Goal: Information Seeking & Learning: Learn about a topic

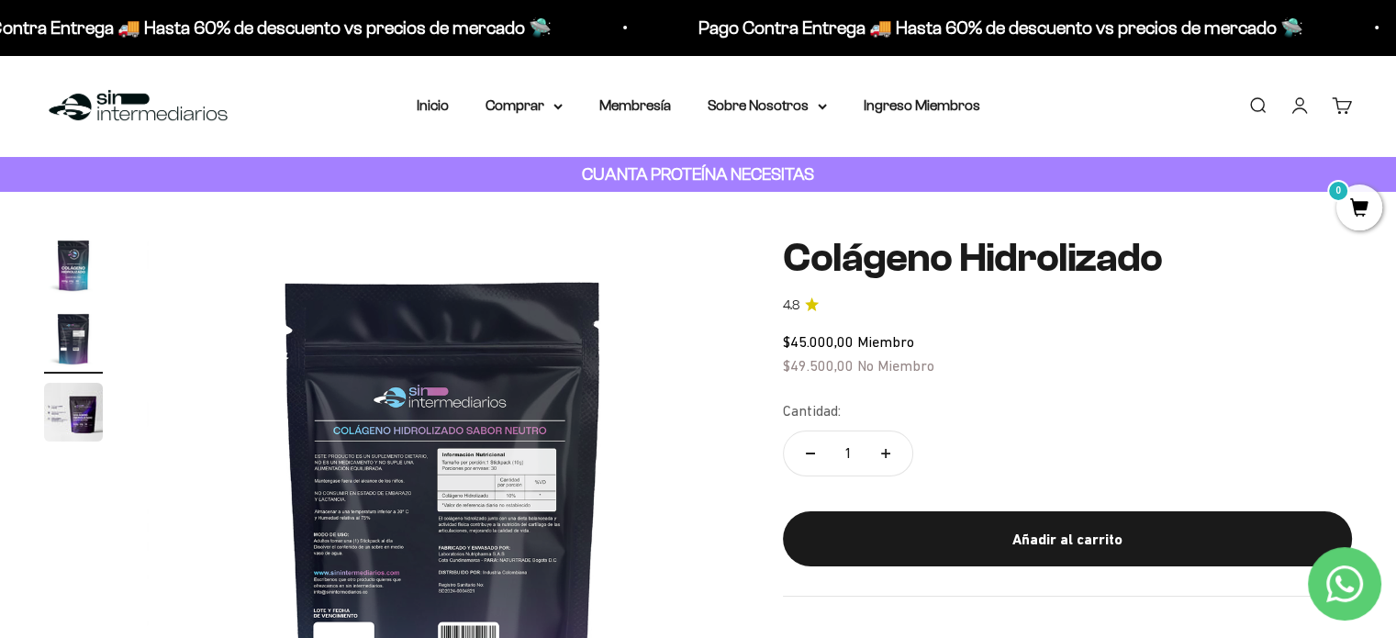
click at [126, 97] on img at bounding box center [138, 105] width 188 height 39
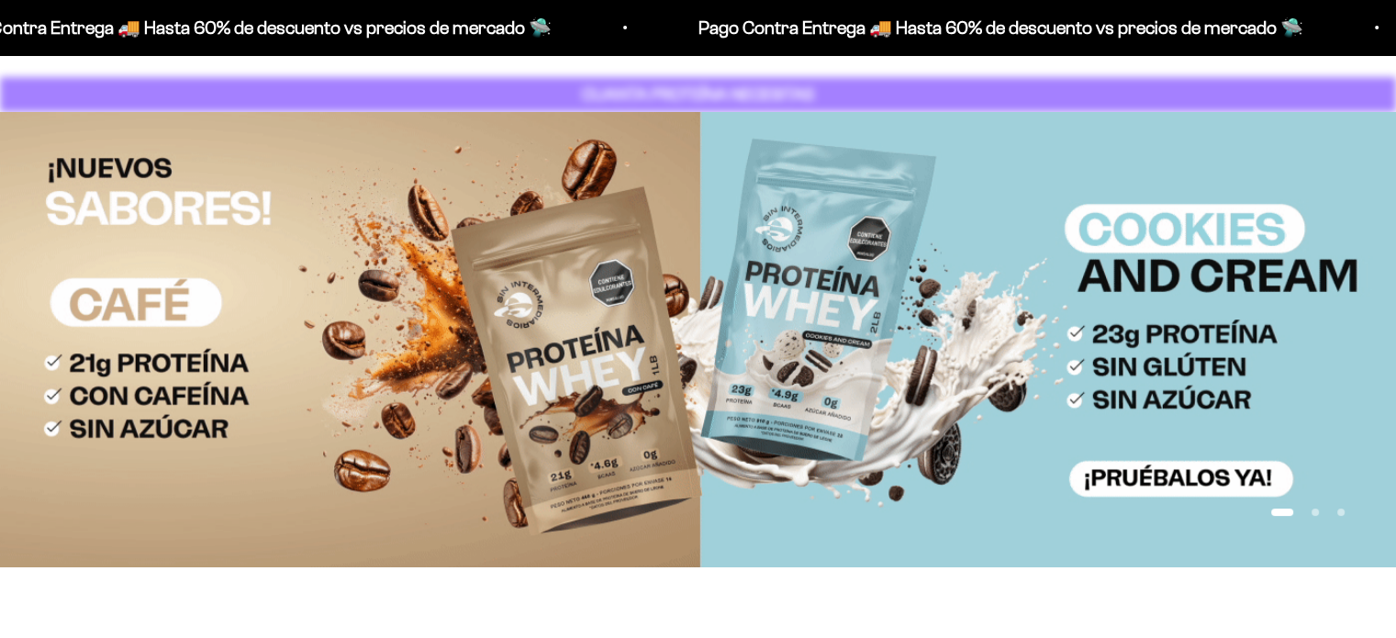
scroll to position [81, 0]
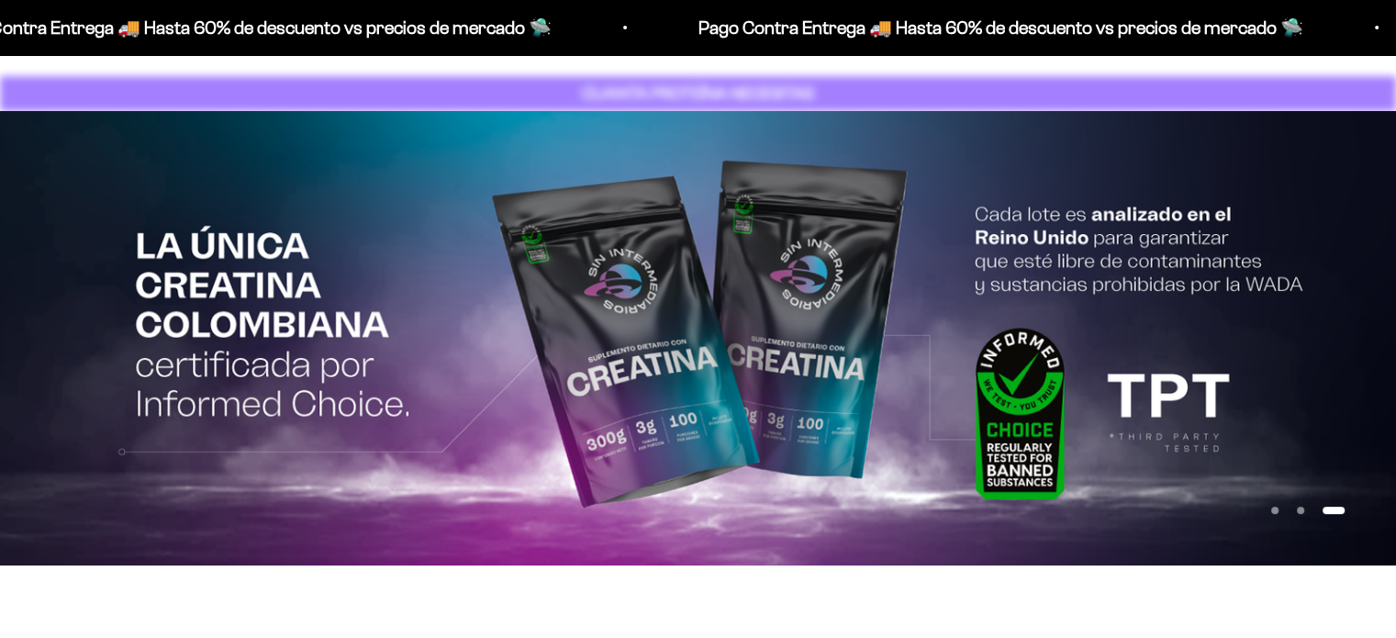
click at [1276, 512] on button "Ir al artículo 1" at bounding box center [1274, 510] width 7 height 7
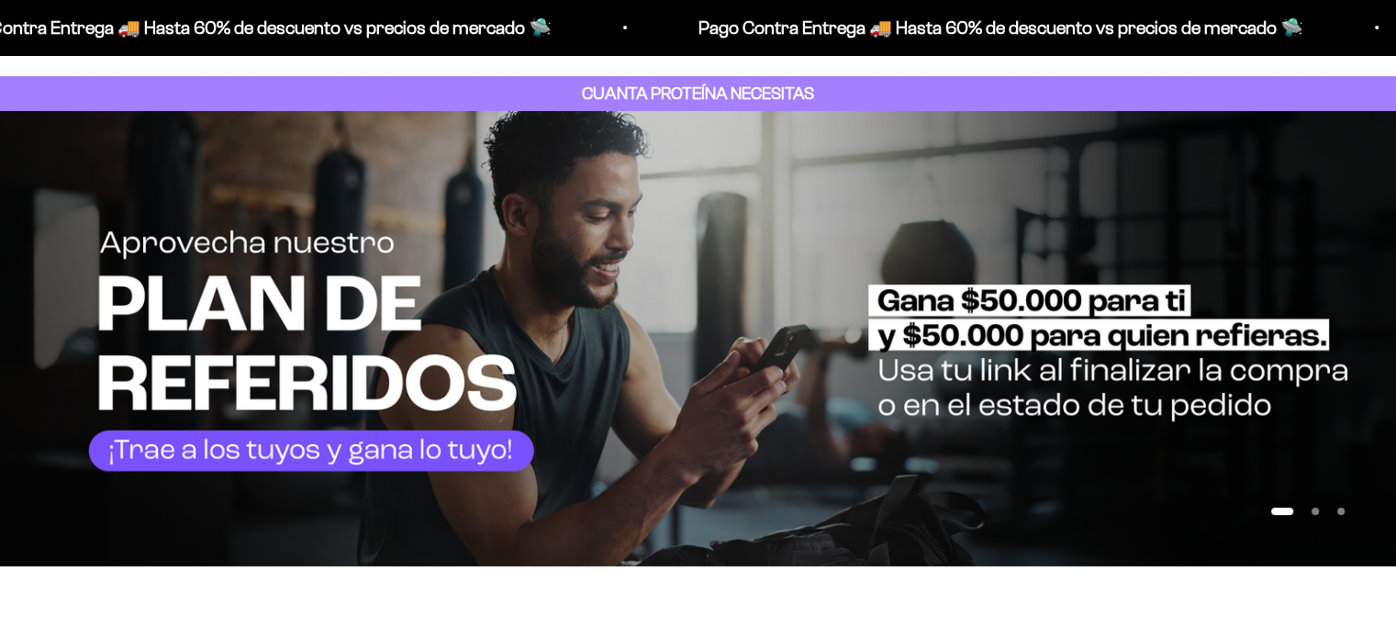
click at [1276, 512] on button "Ir al artículo 1" at bounding box center [1282, 511] width 22 height 7
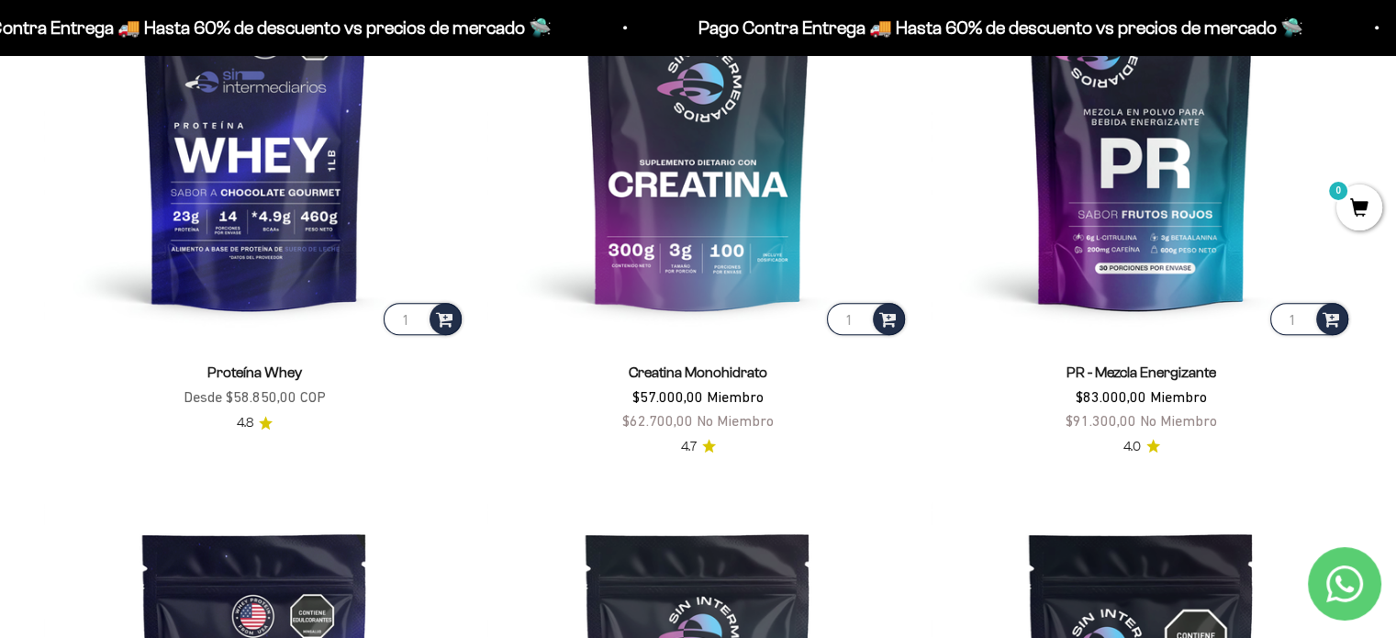
scroll to position [951, 0]
click at [1175, 207] on img at bounding box center [1141, 126] width 421 height 421
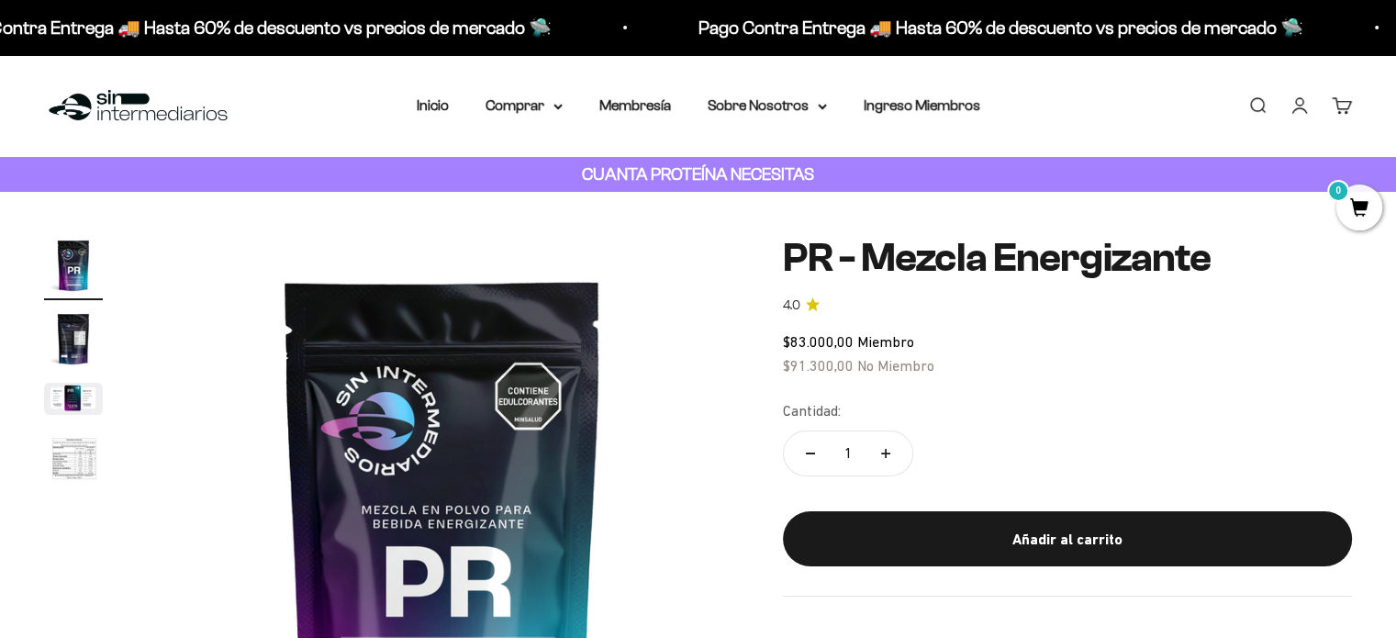
click at [66, 338] on img "Ir al artículo 2" at bounding box center [73, 338] width 59 height 59
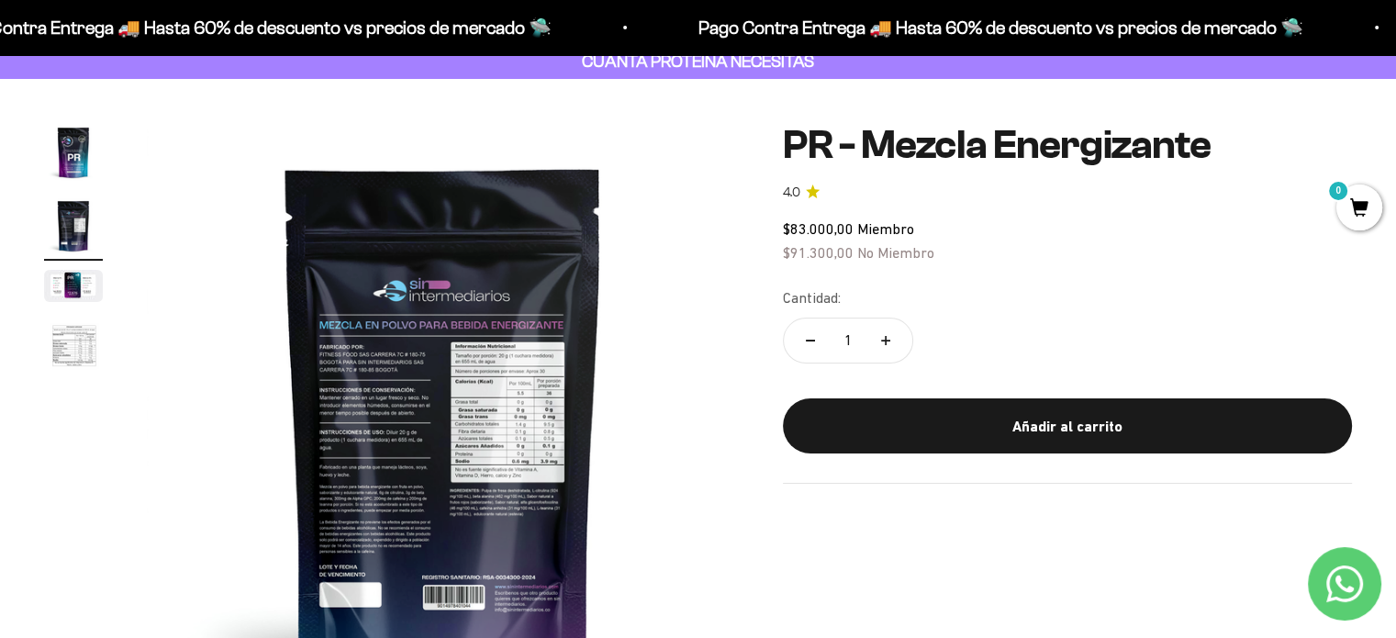
scroll to position [114, 0]
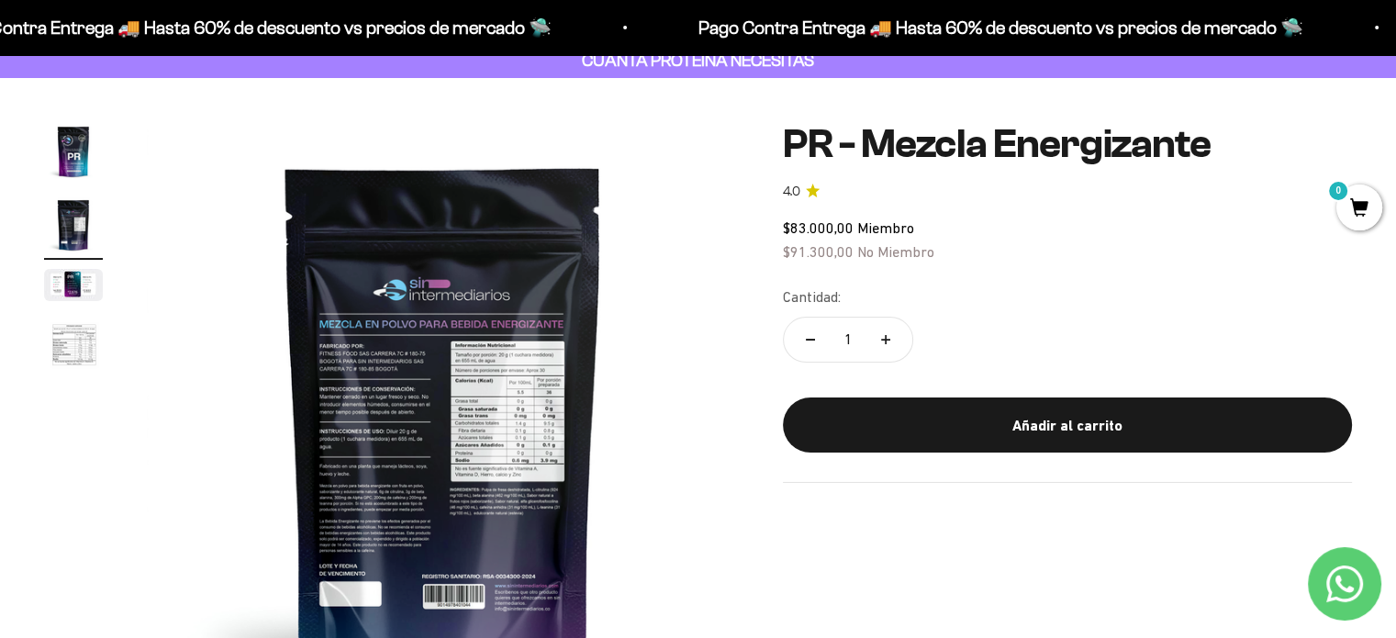
click at [79, 335] on img "Ir al artículo 4" at bounding box center [73, 346] width 59 height 61
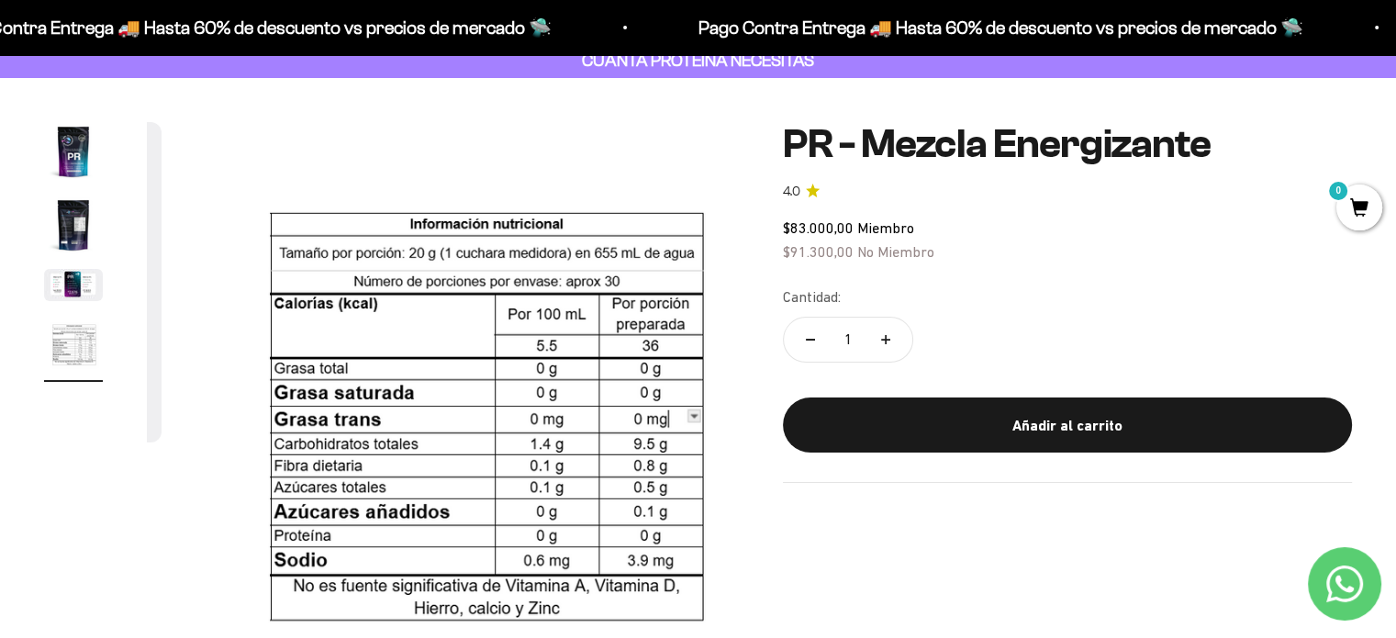
scroll to position [0, 1842]
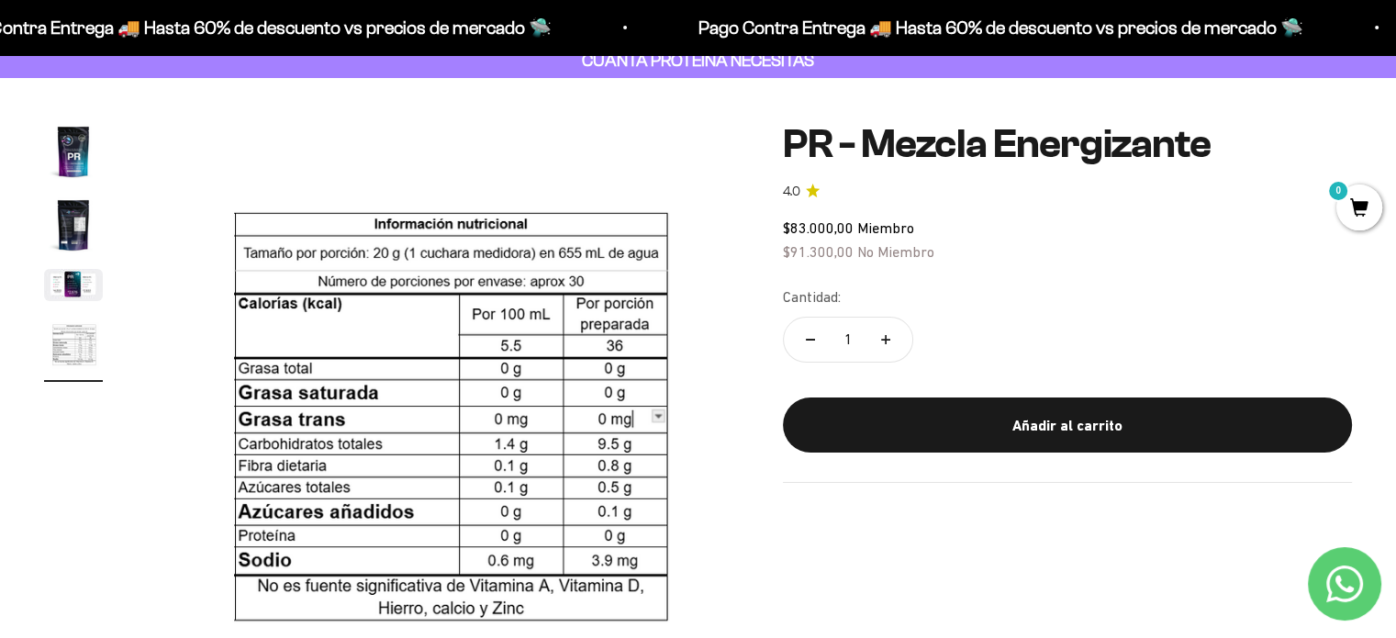
click at [70, 285] on img "Ir al artículo 3" at bounding box center [73, 285] width 59 height 32
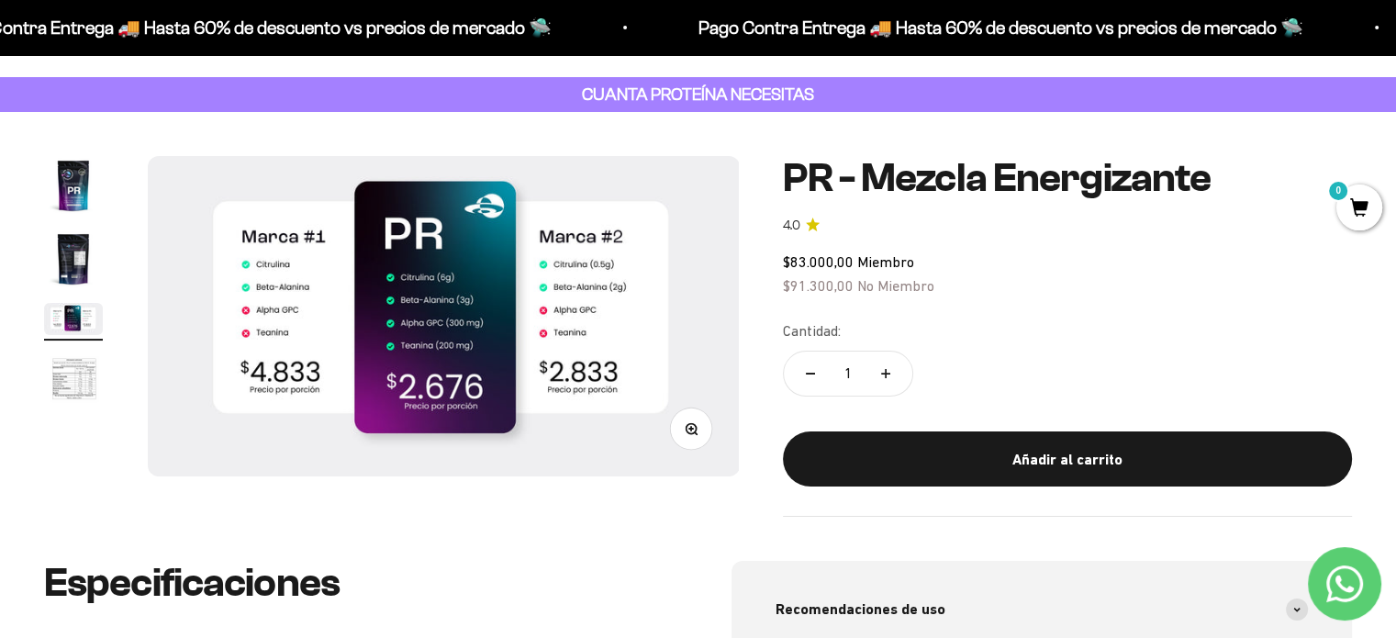
scroll to position [0, 0]
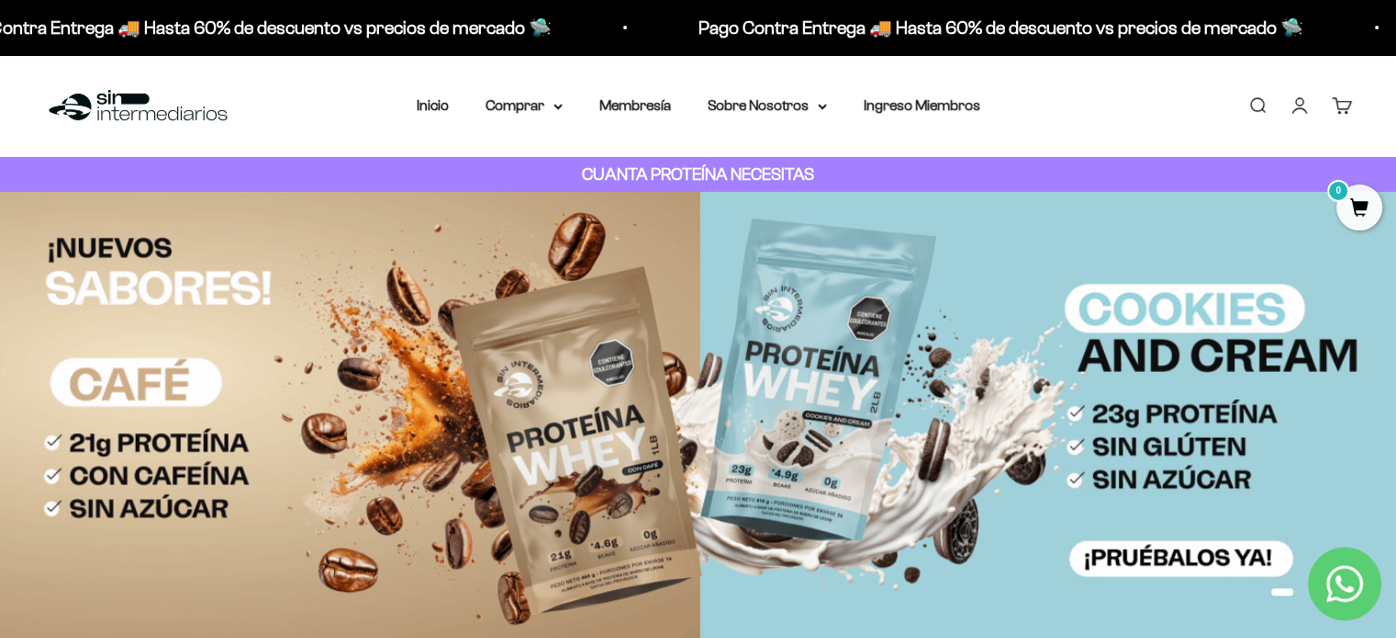
click at [786, 117] on summary "Sobre Nosotros" at bounding box center [767, 106] width 119 height 24
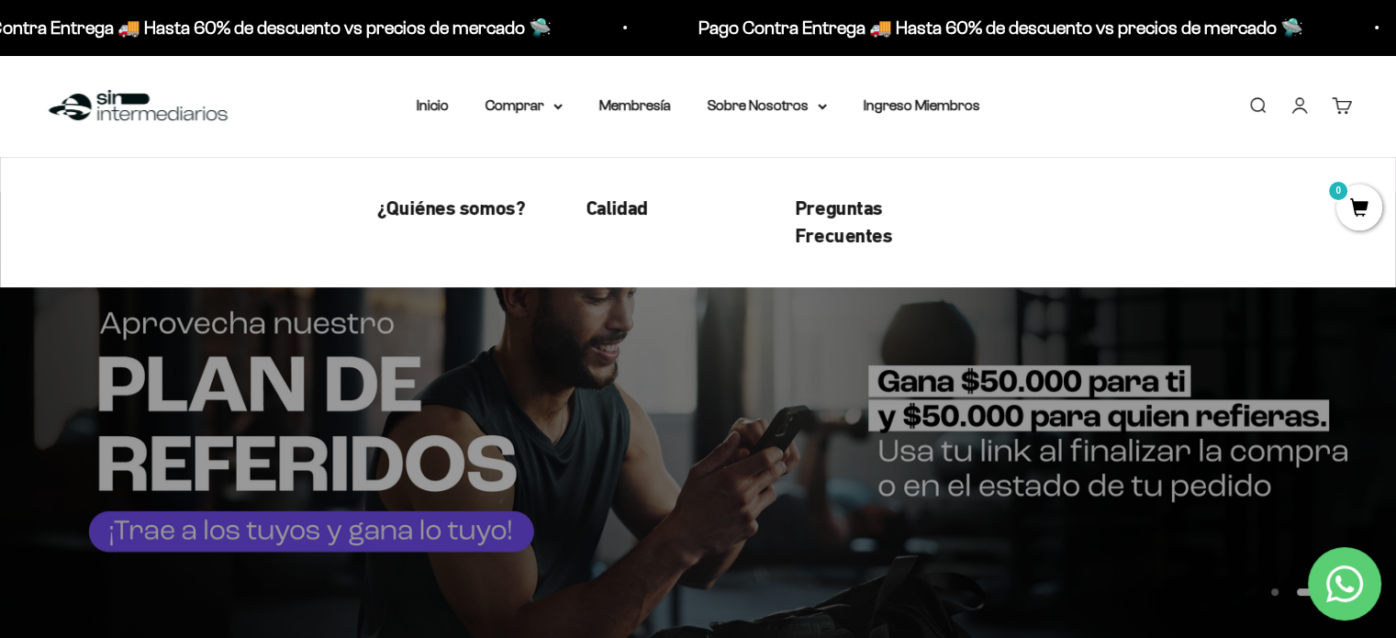
click at [476, 212] on span "¿Quiénes somos?" at bounding box center [451, 207] width 148 height 23
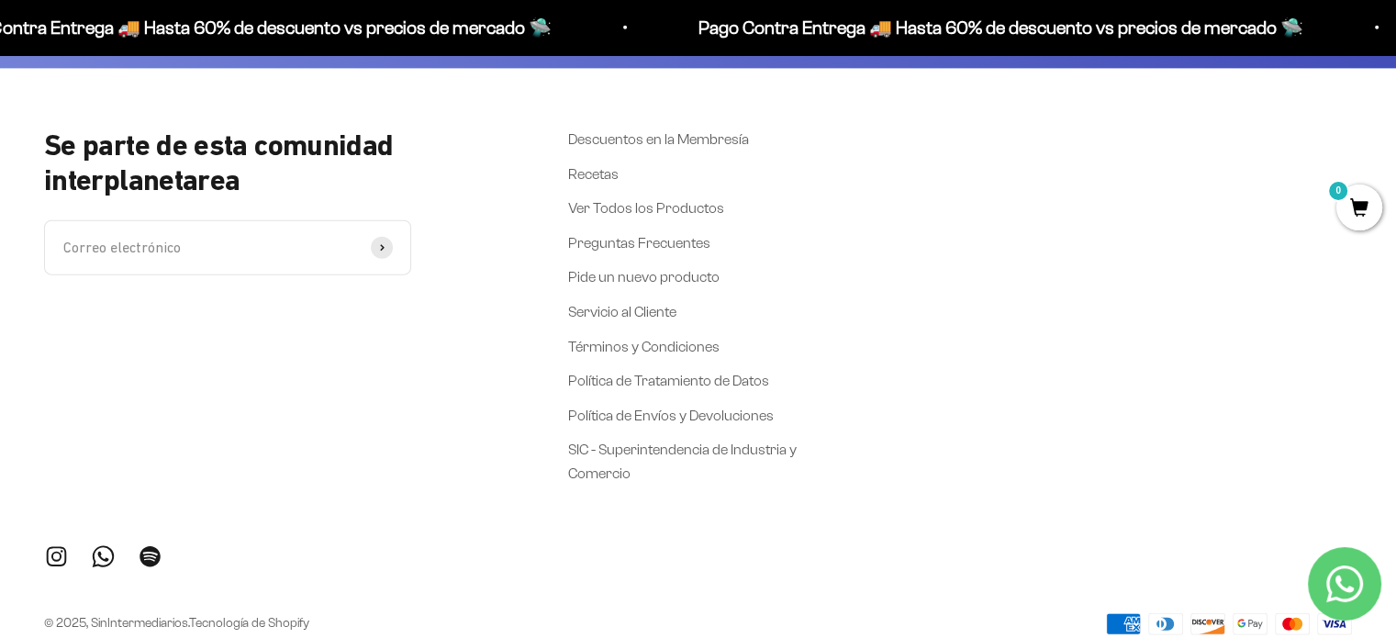
scroll to position [4369, 0]
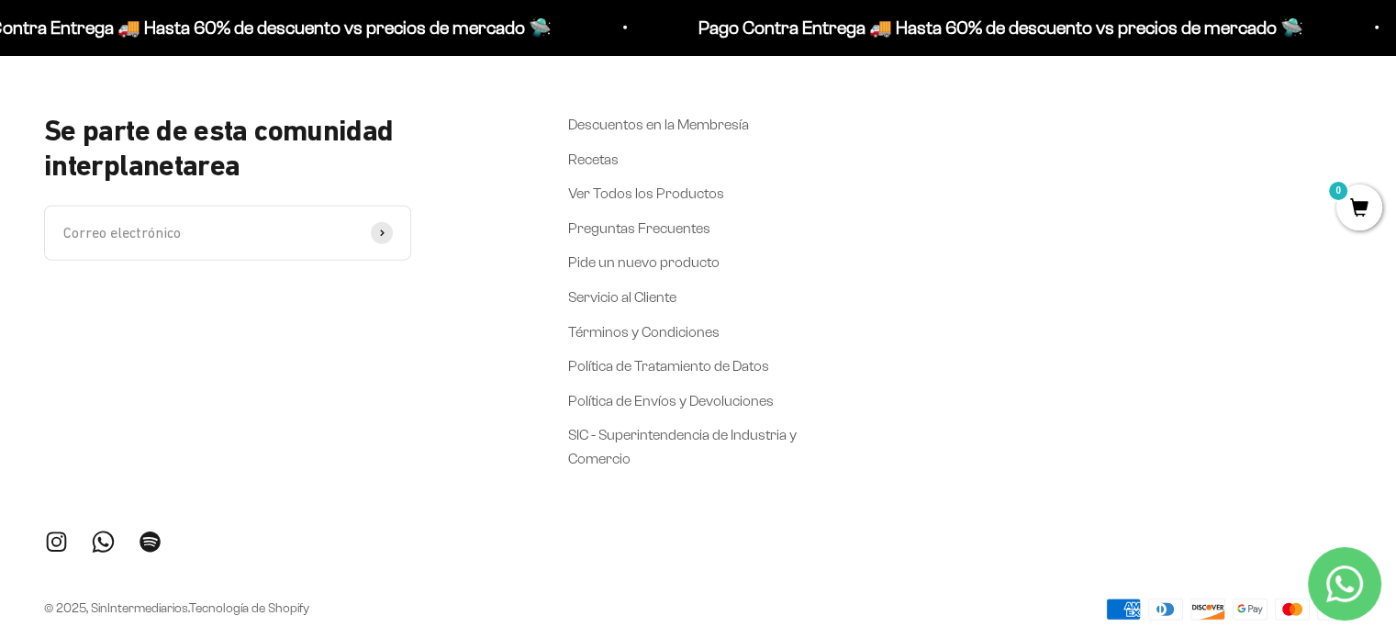
click at [596, 156] on link "Recetas" at bounding box center [593, 160] width 50 height 24
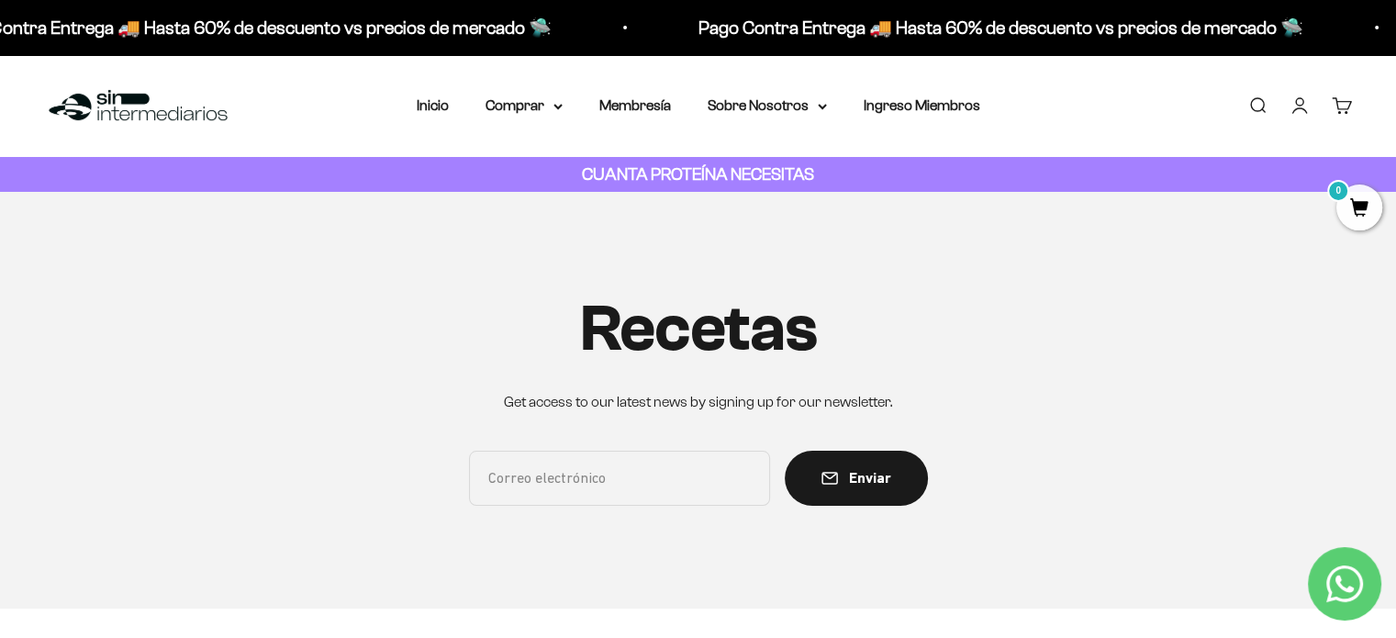
click at [638, 110] on link "Membresía" at bounding box center [635, 105] width 72 height 16
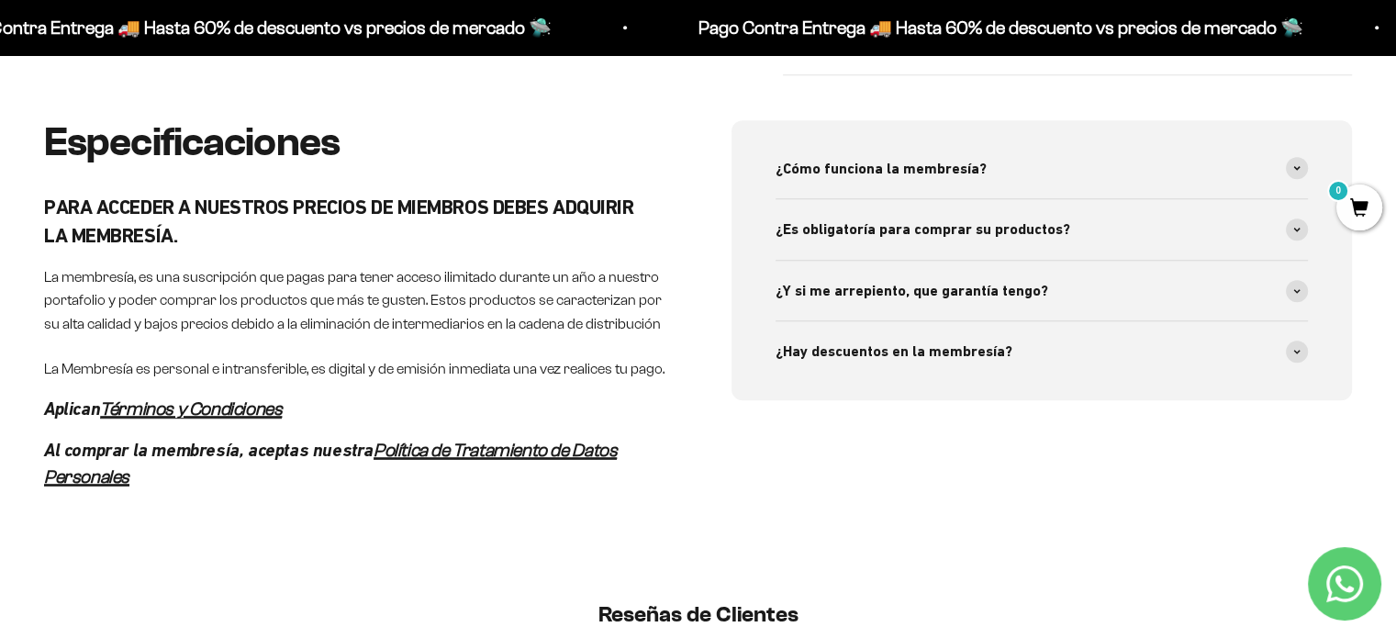
scroll to position [903, 0]
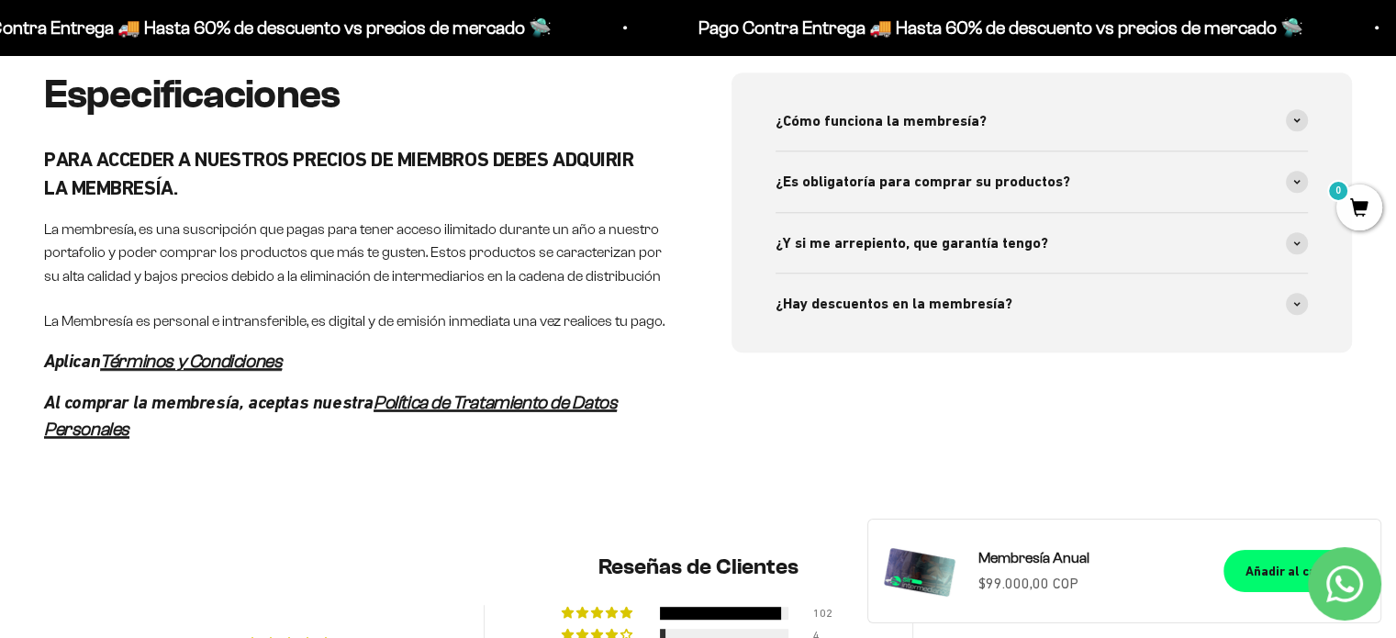
click at [694, 254] on div "Especificaciones PARA ACCEDER A NUESTROS PRECIOS DE MIEMBROS DEBES ADQUIRIR LA …" at bounding box center [698, 257] width 1308 height 369
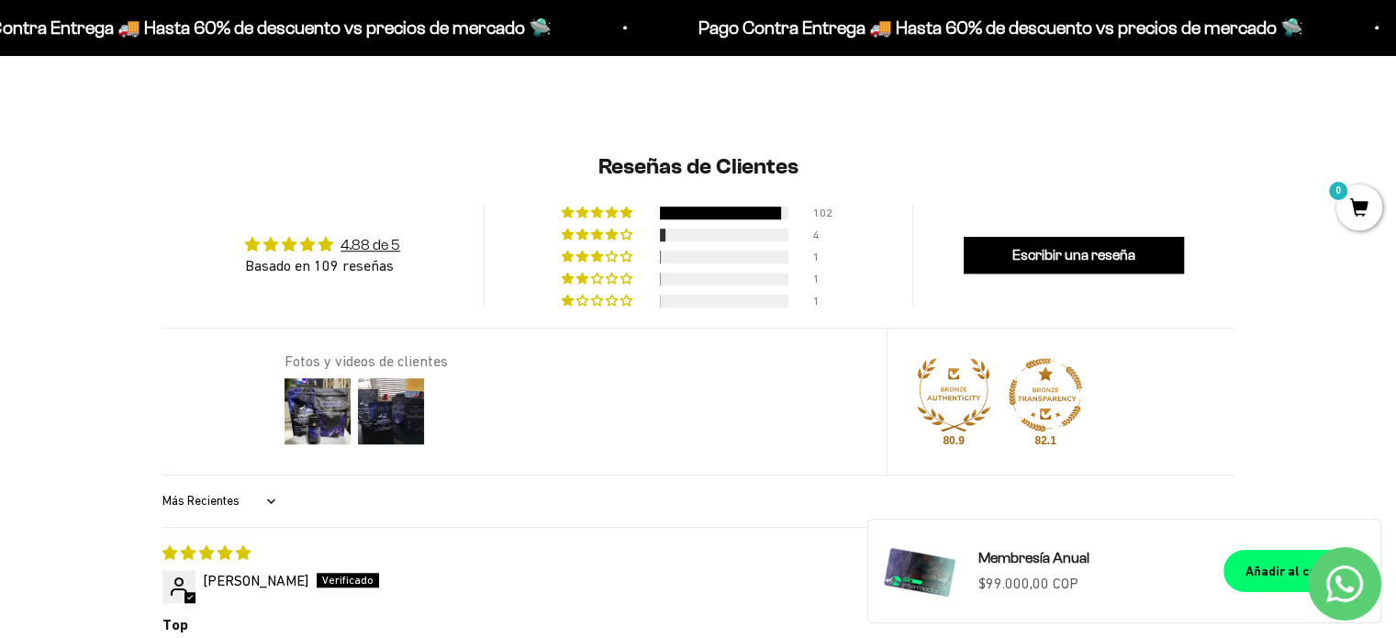
scroll to position [1314, 0]
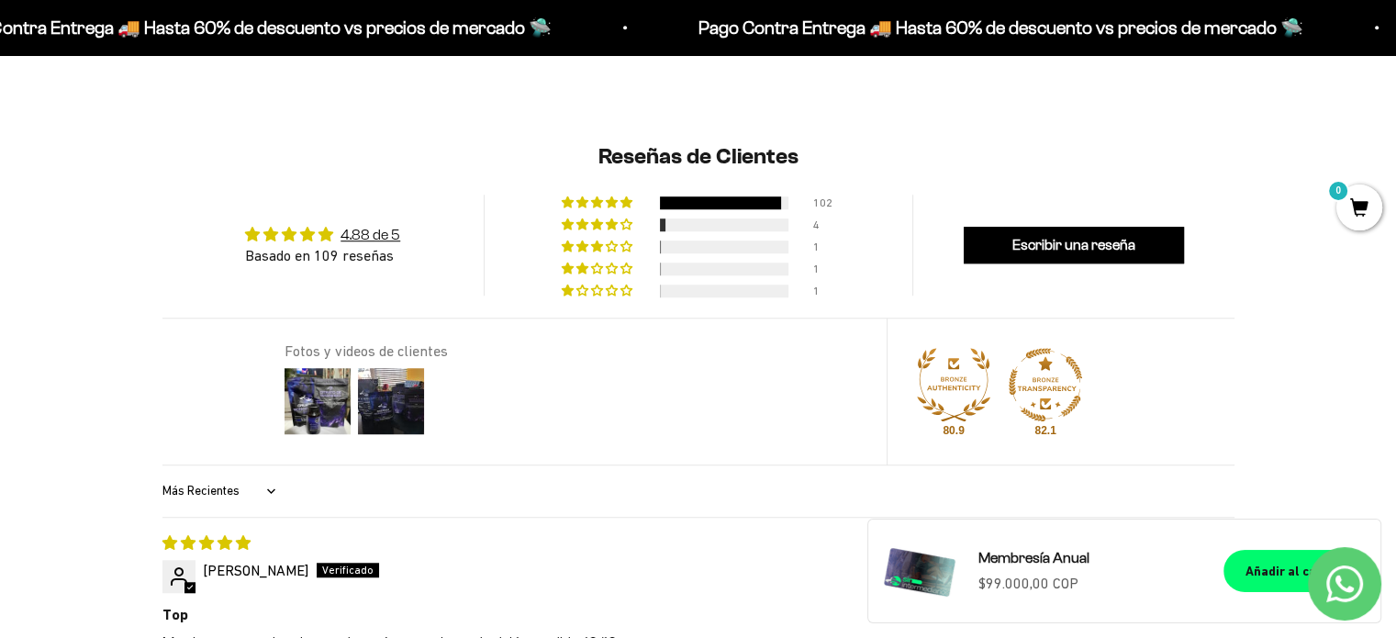
click at [603, 296] on span "1% (1) reviews with 1 star rating" at bounding box center [598, 290] width 15 height 11
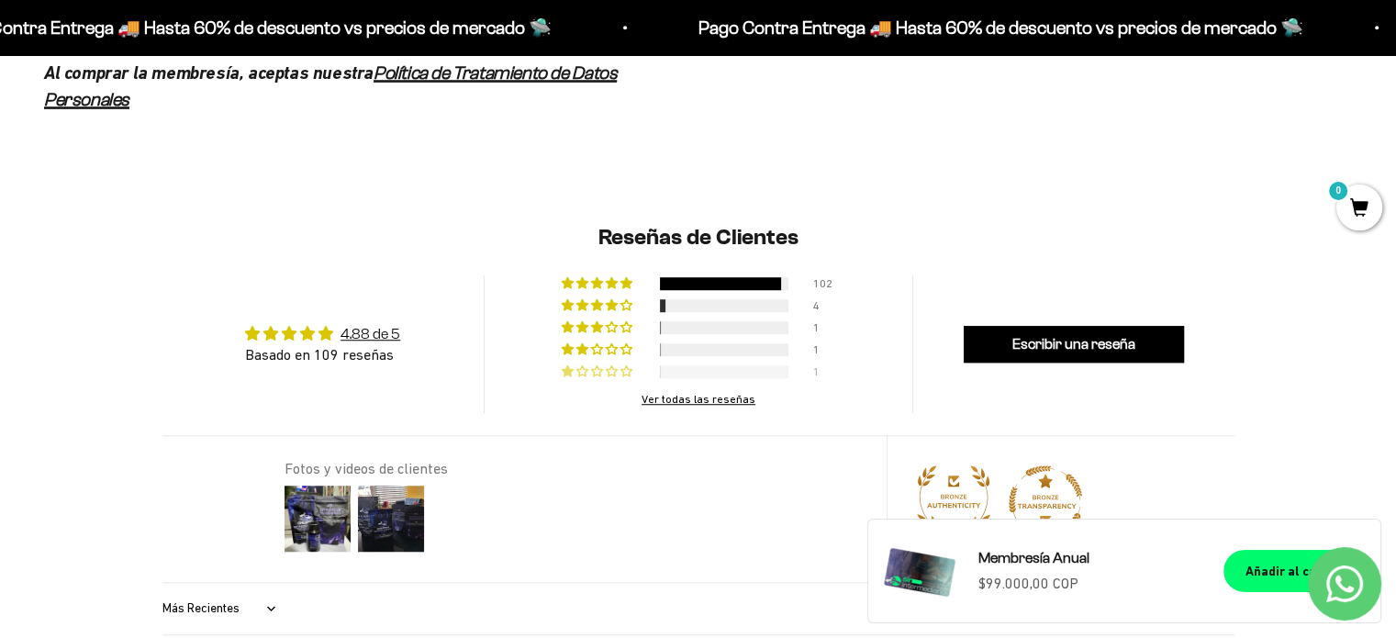
scroll to position [1225, 0]
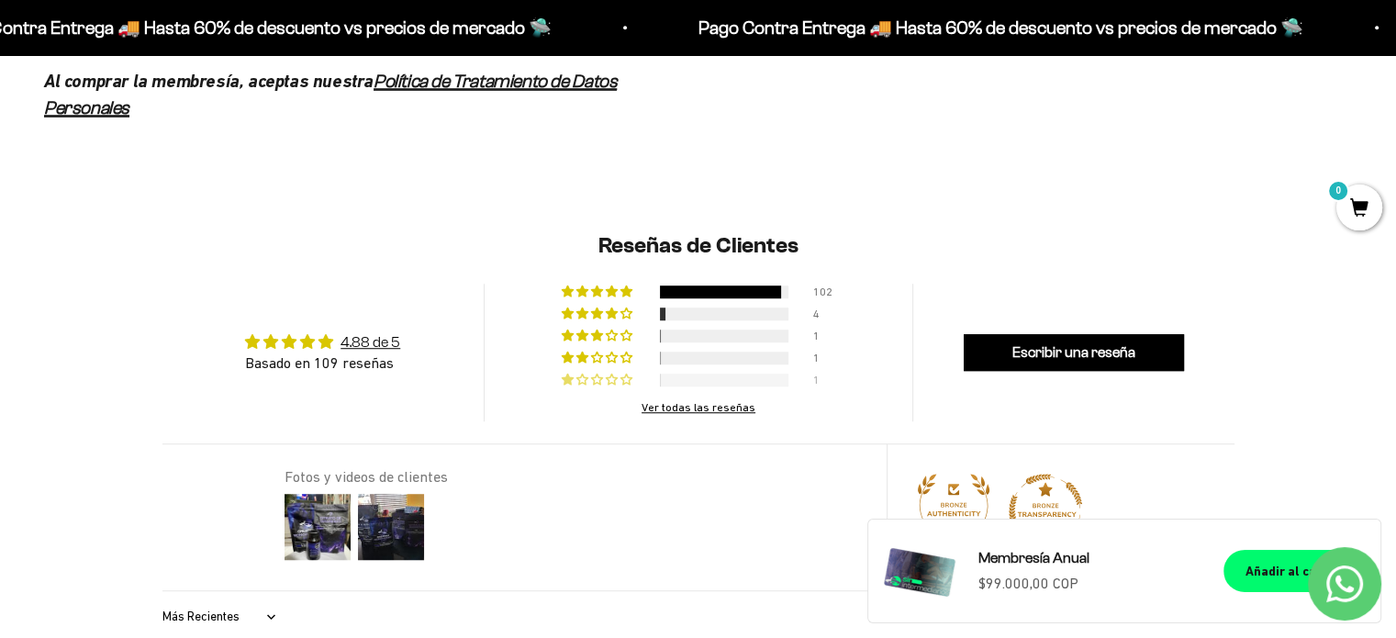
click at [660, 364] on div at bounding box center [660, 358] width 1 height 13
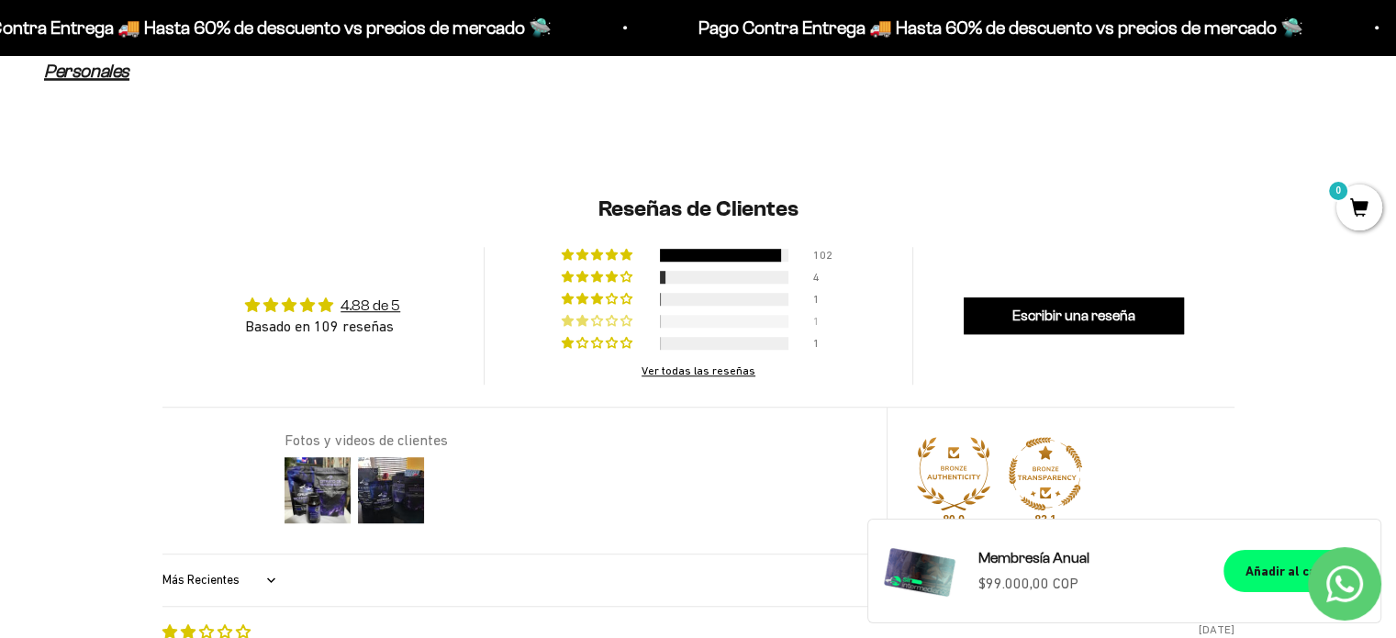
scroll to position [1263, 0]
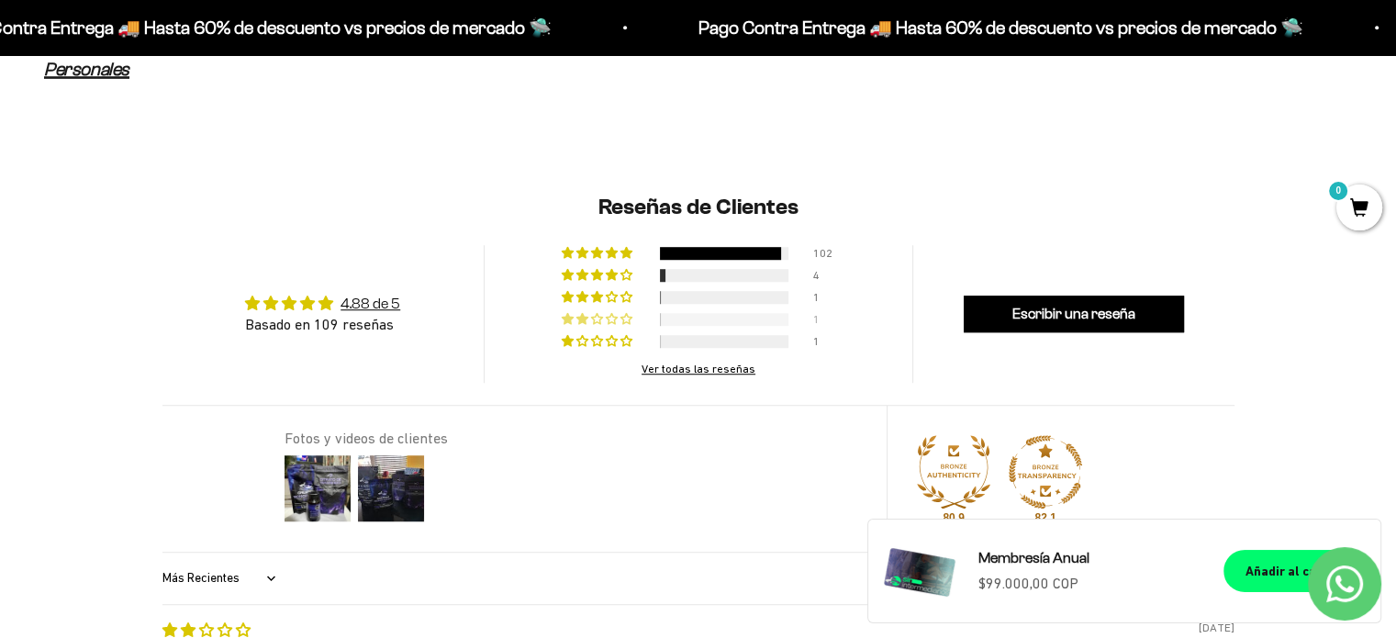
click at [610, 302] on span "1% (1) reviews with 3 star rating" at bounding box center [613, 296] width 15 height 11
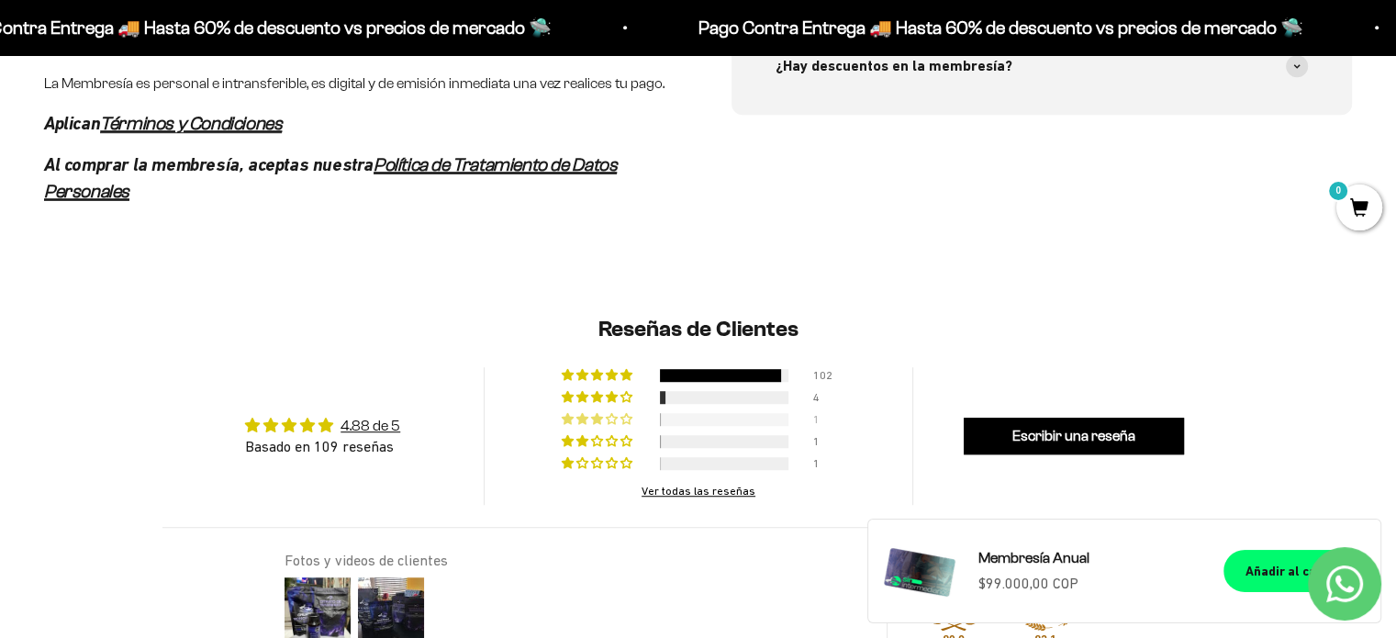
scroll to position [1143, 0]
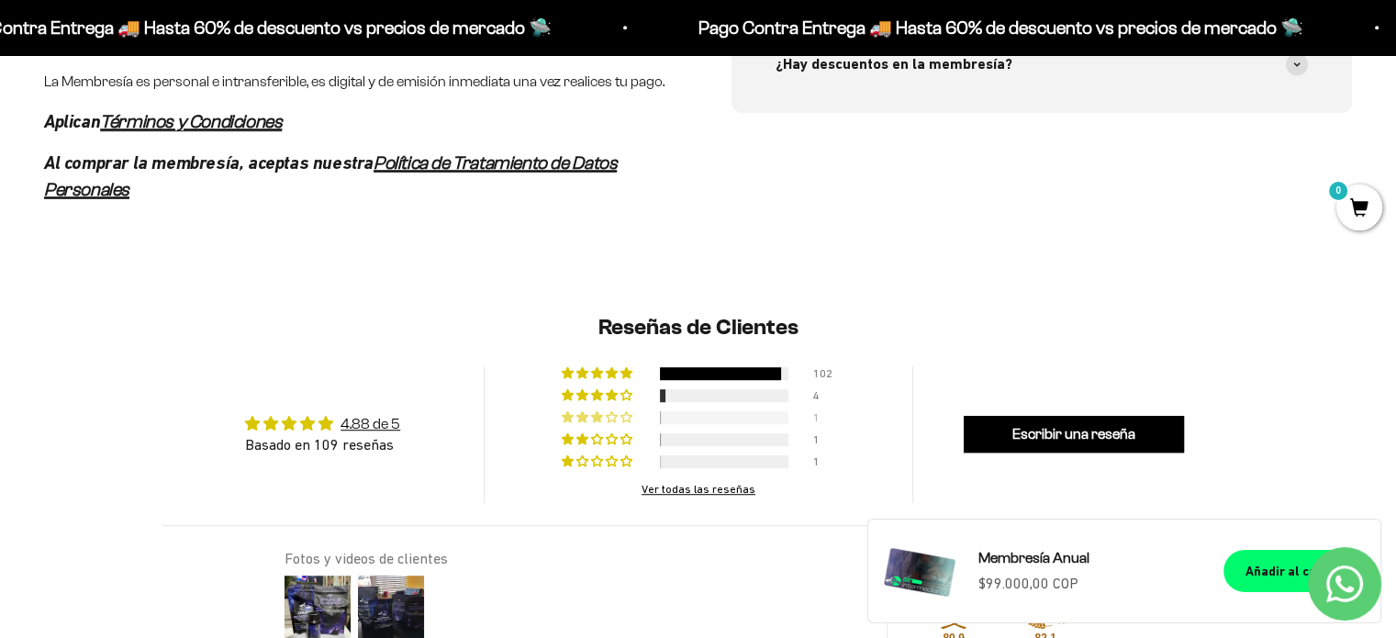
click at [615, 400] on span "4% (4) reviews with 4 star rating" at bounding box center [613, 394] width 15 height 11
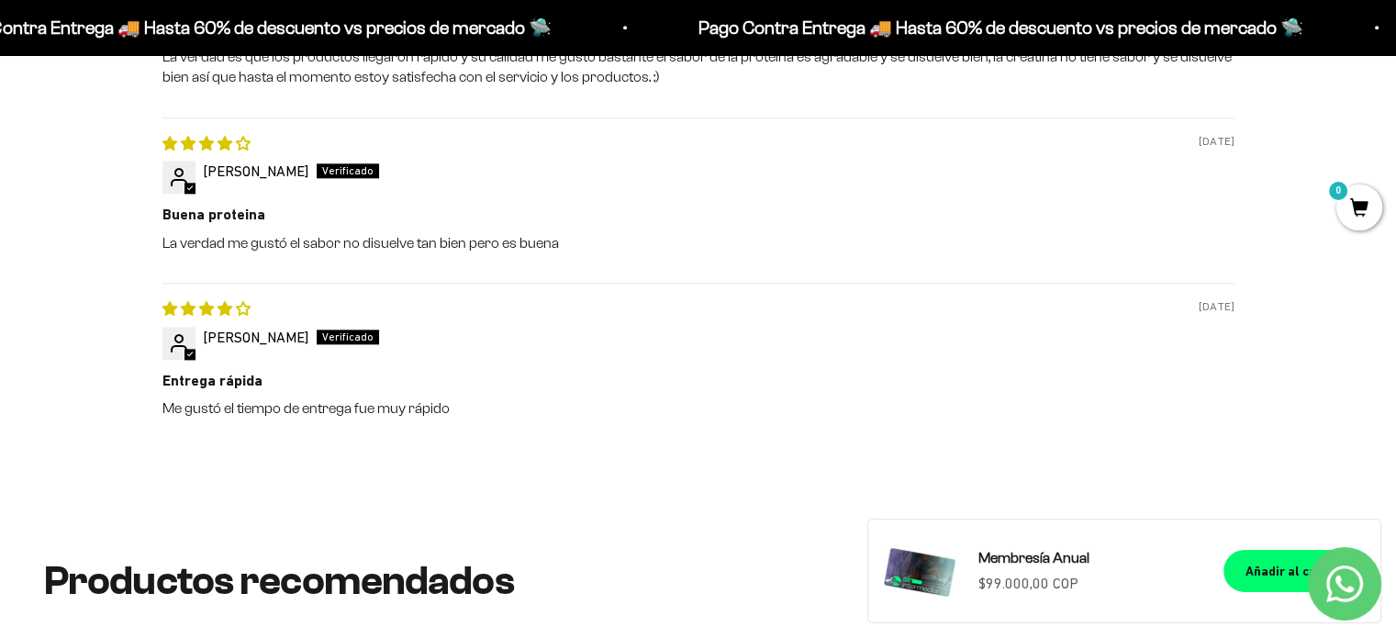
scroll to position [2172, 0]
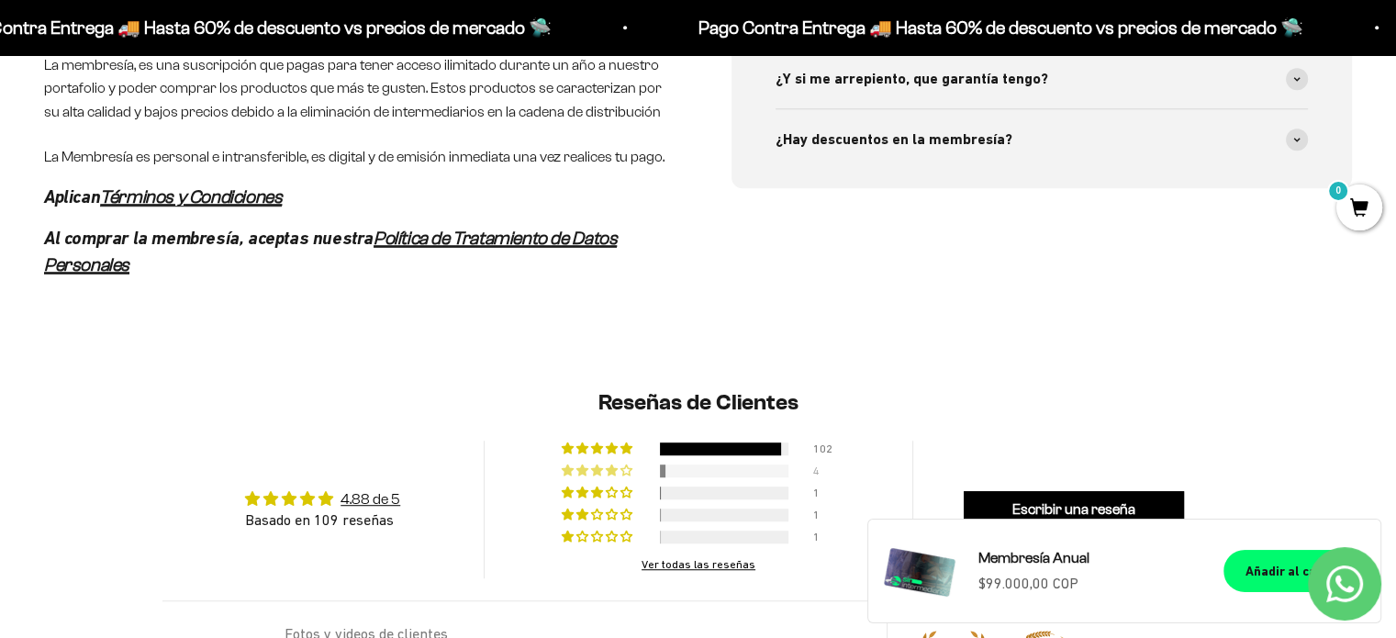
click at [620, 455] on div "94% (102) reviews with 5 star rating" at bounding box center [598, 448] width 73 height 13
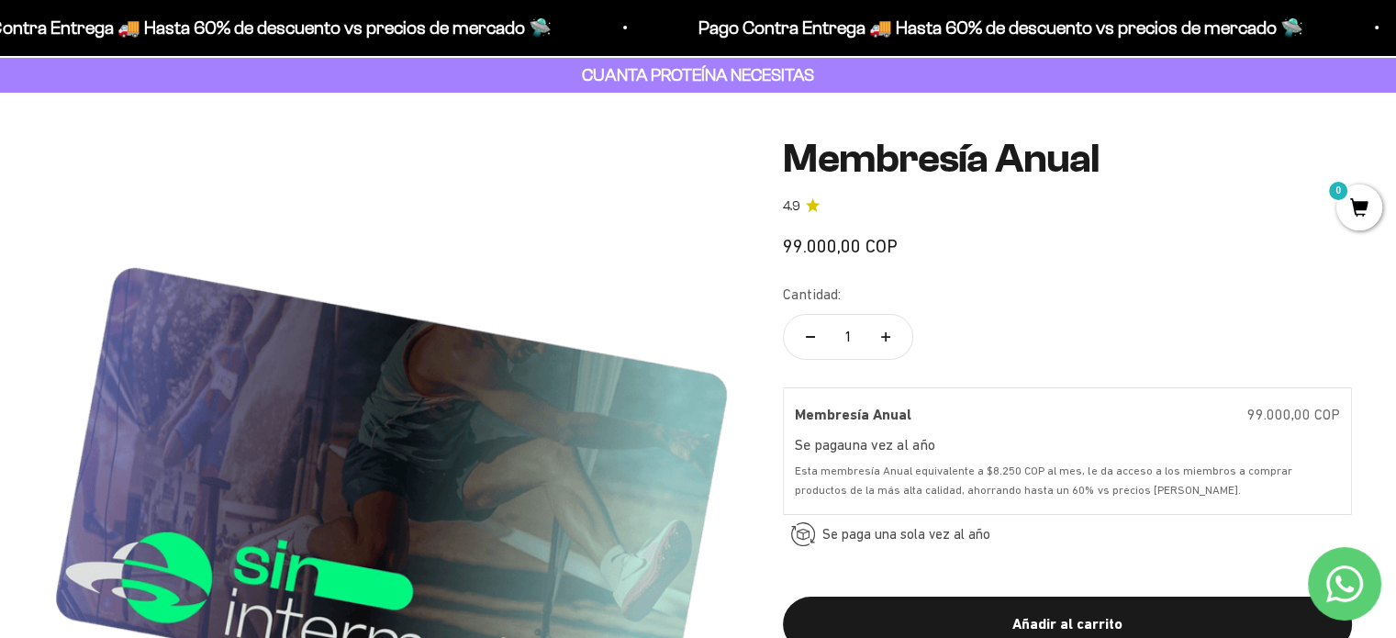
scroll to position [0, 0]
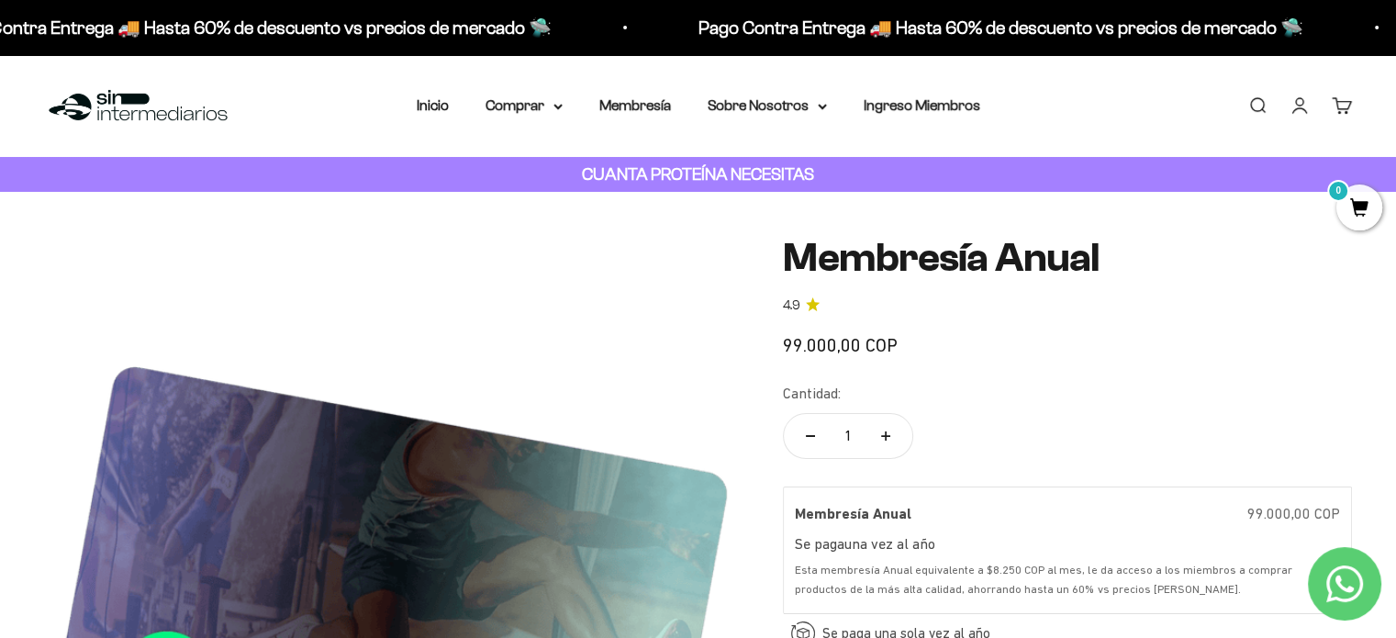
click at [436, 111] on link "Inicio" at bounding box center [433, 105] width 32 height 16
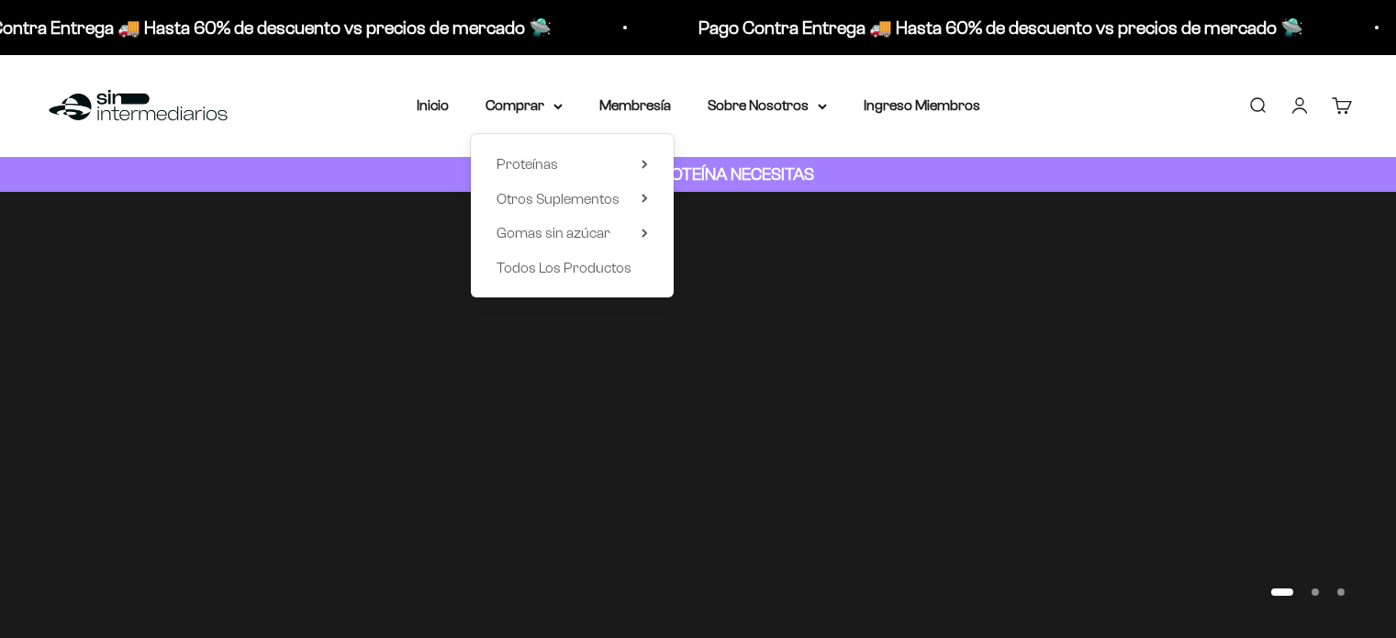
click at [559, 263] on span "Todos Los Productos" at bounding box center [564, 268] width 135 height 16
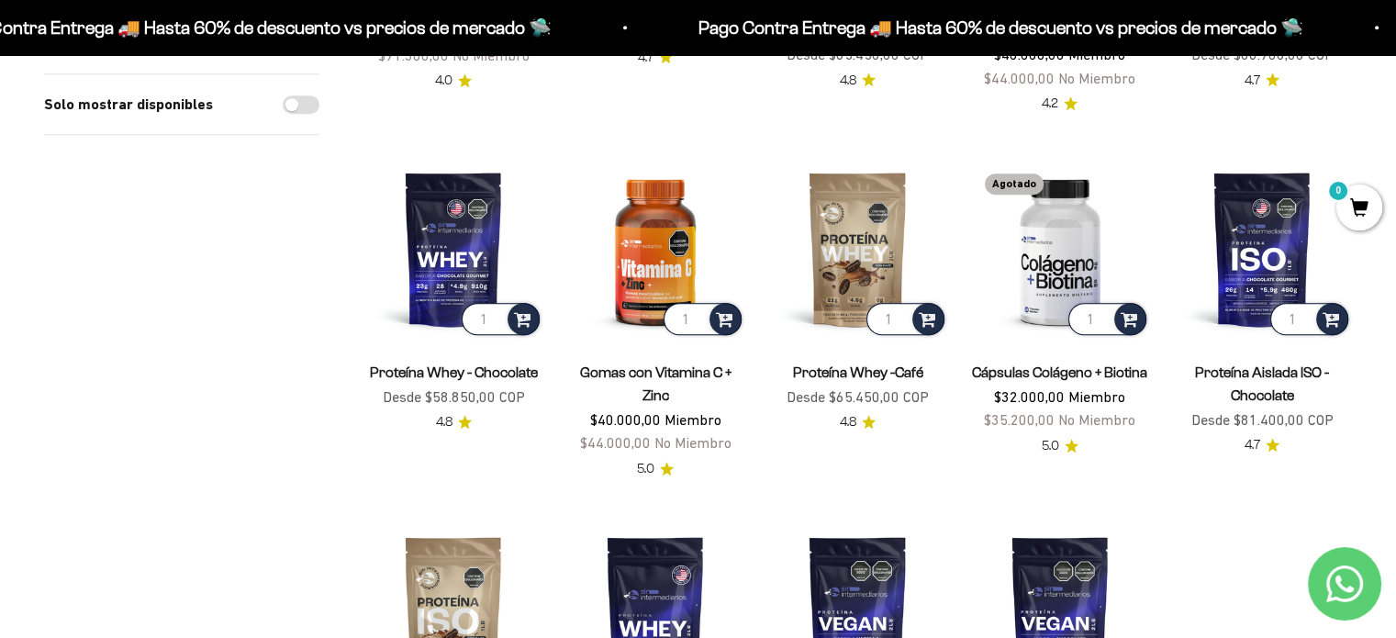
scroll to position [1245, 0]
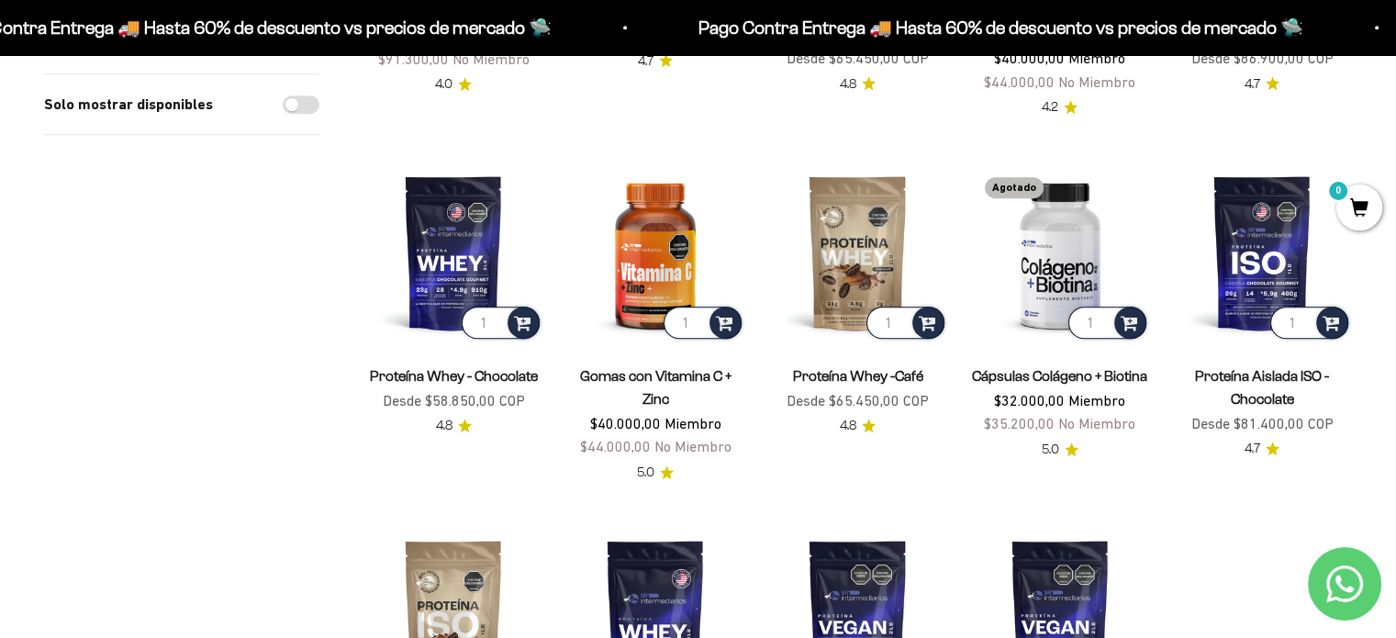
click at [1076, 244] on img at bounding box center [1060, 252] width 180 height 180
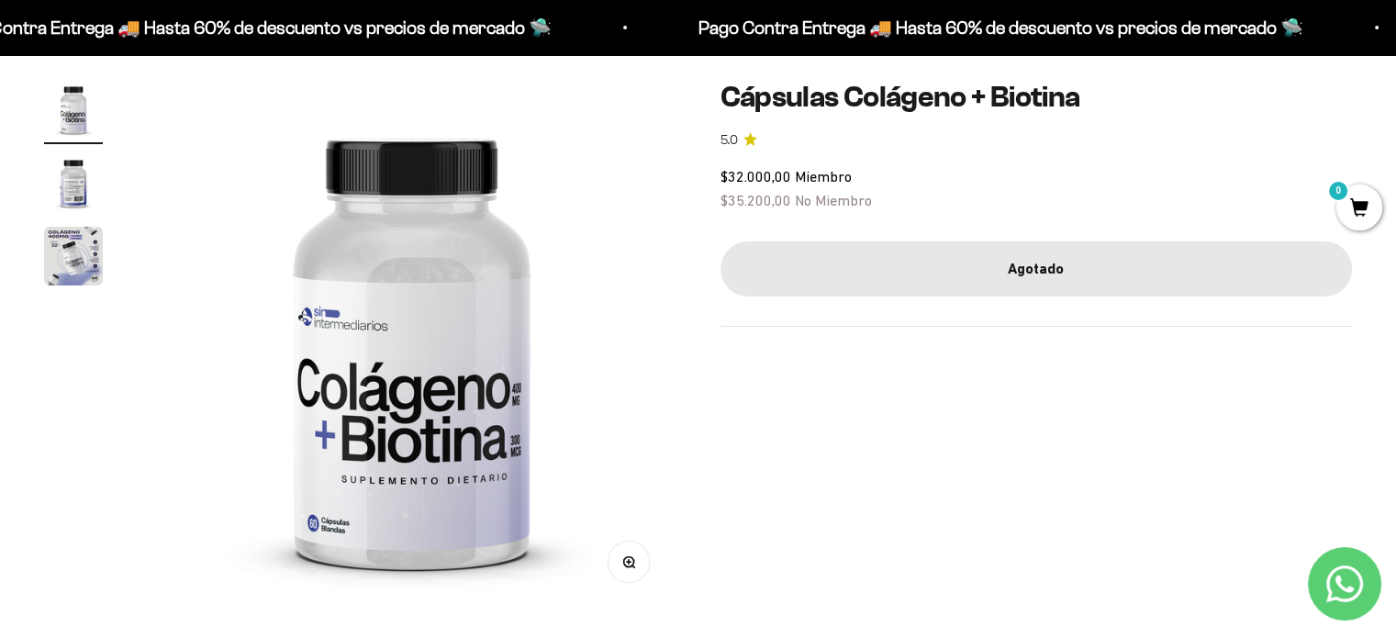
click at [73, 175] on img "Ir al artículo 2" at bounding box center [73, 182] width 59 height 59
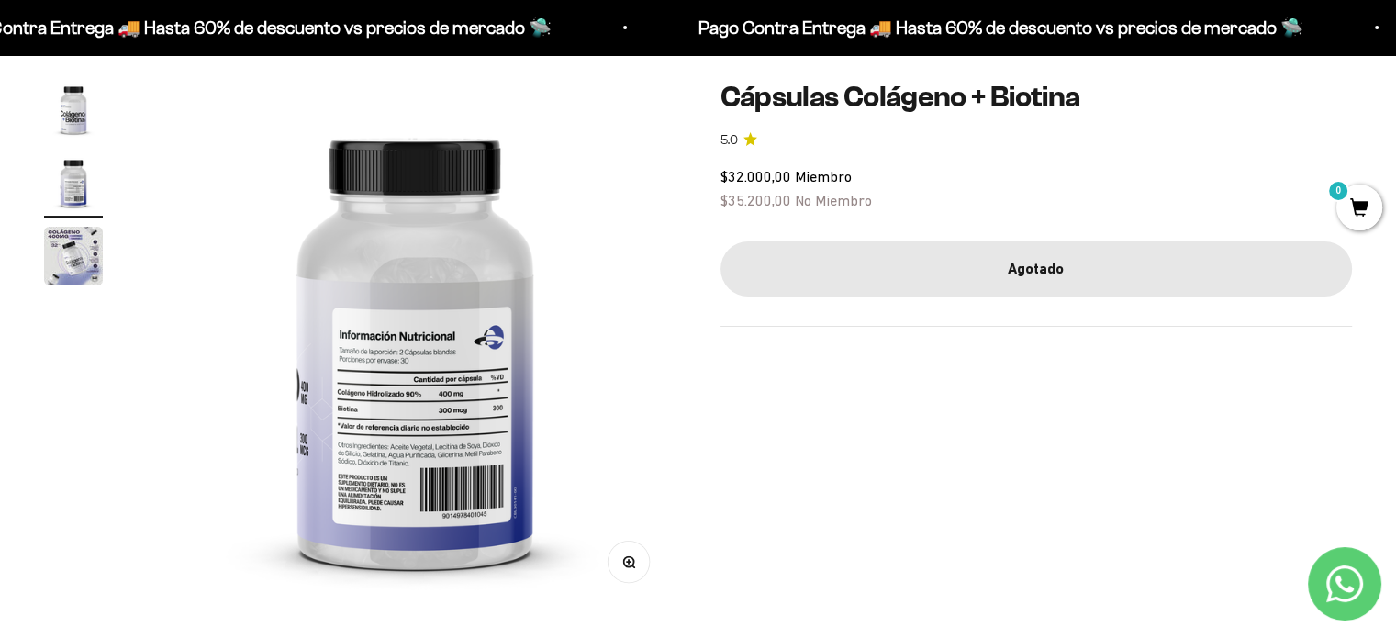
scroll to position [0, 551]
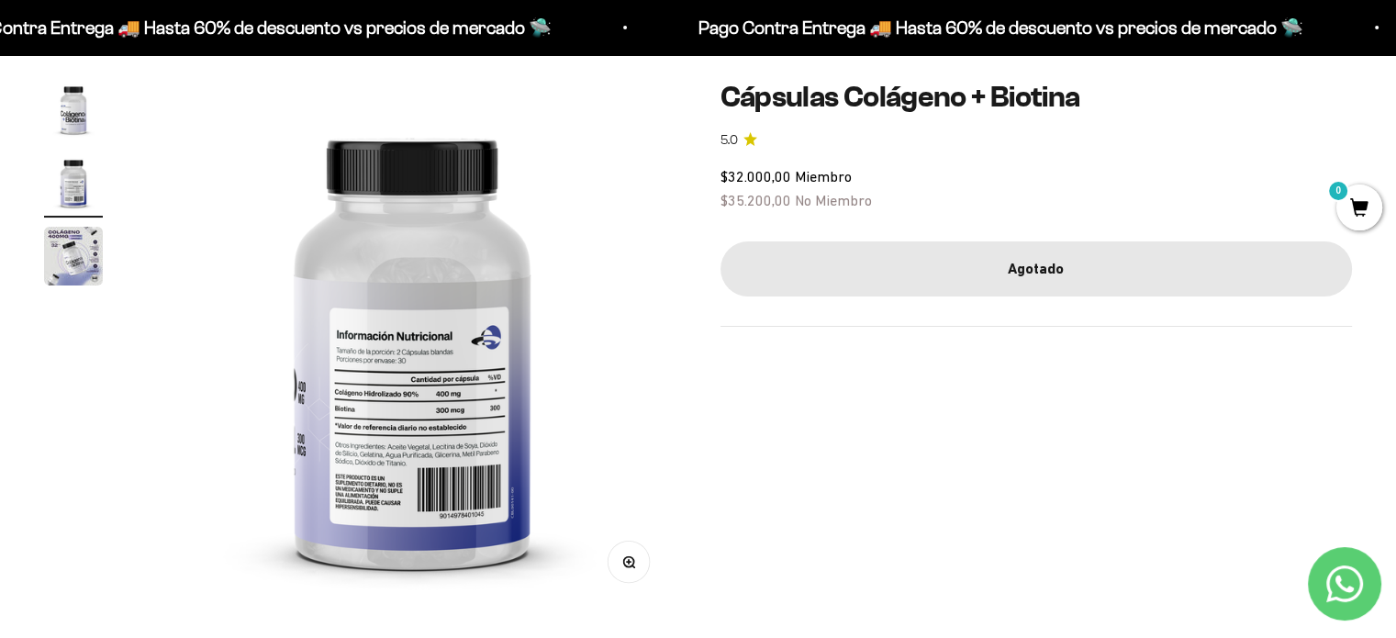
click at [71, 247] on img "Ir al artículo 3" at bounding box center [73, 256] width 59 height 59
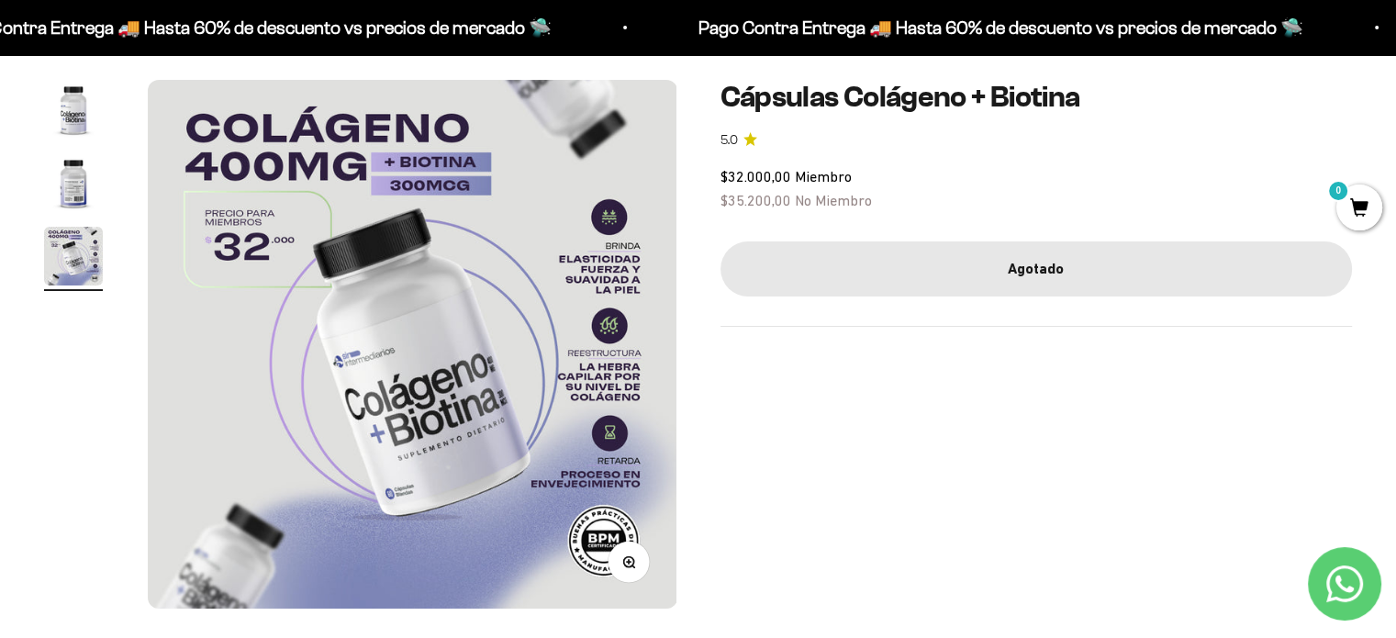
scroll to position [0, 0]
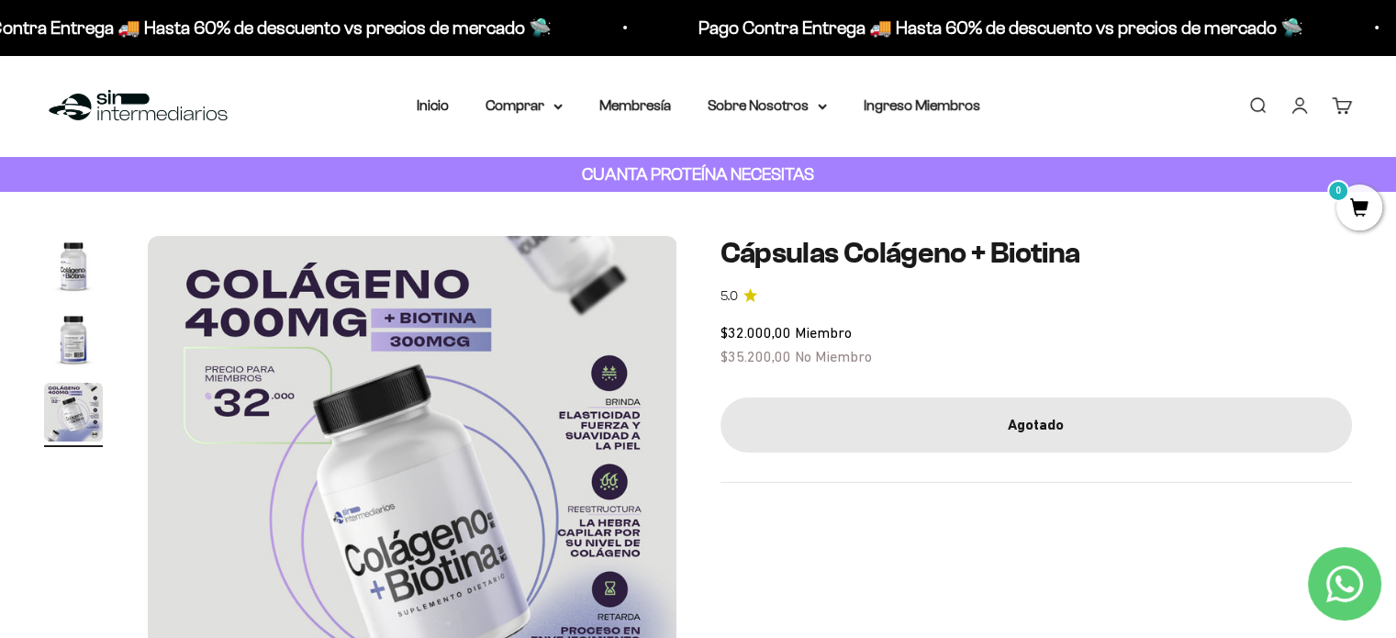
click at [521, 102] on summary "Comprar" at bounding box center [524, 106] width 77 height 24
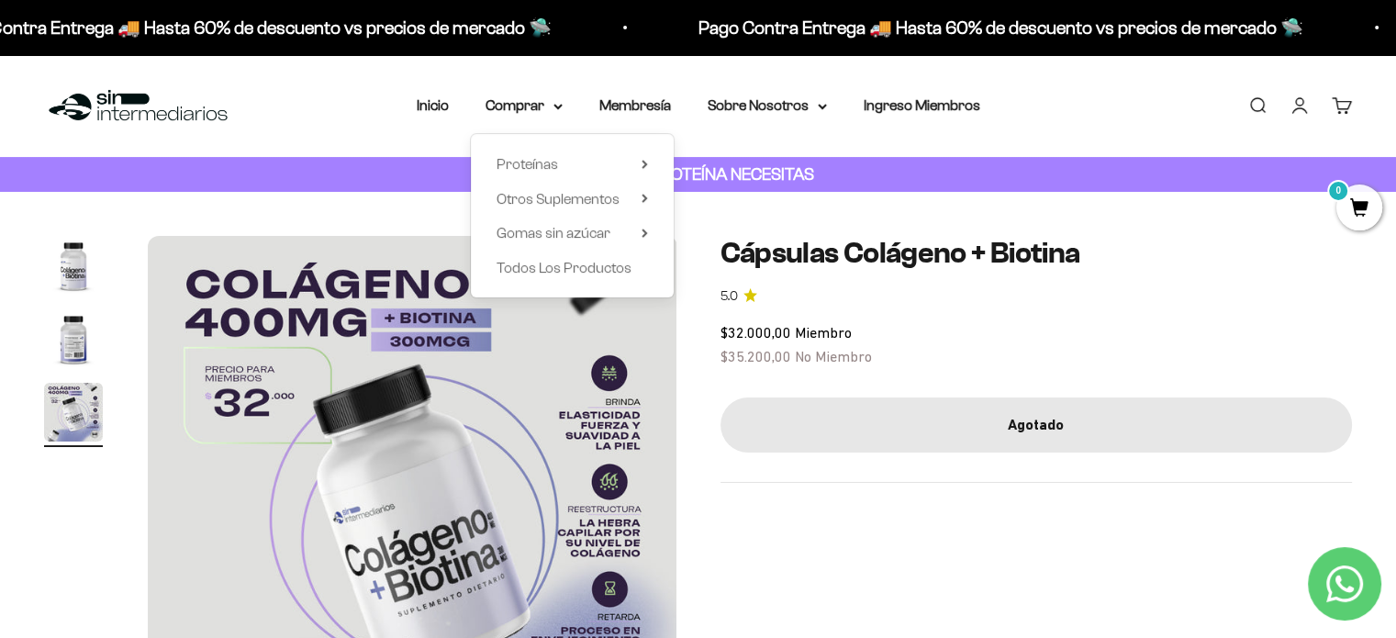
click at [544, 263] on span "Todos Los Productos" at bounding box center [564, 268] width 135 height 16
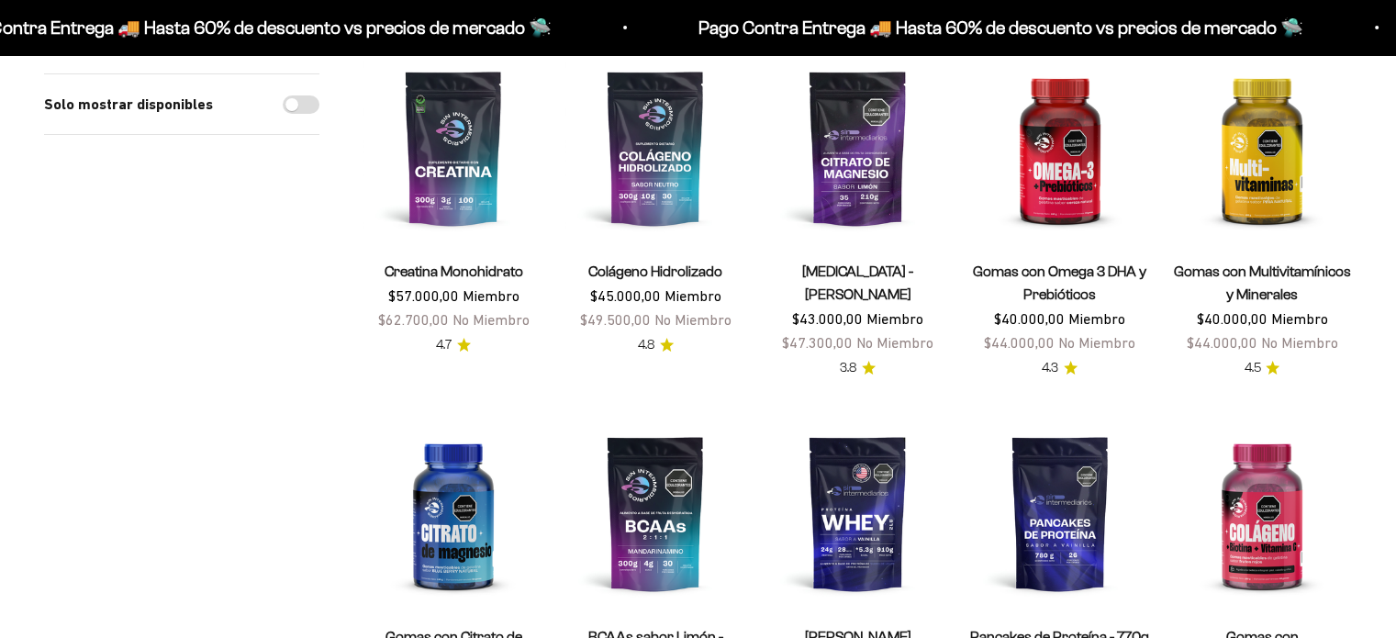
scroll to position [231, 0]
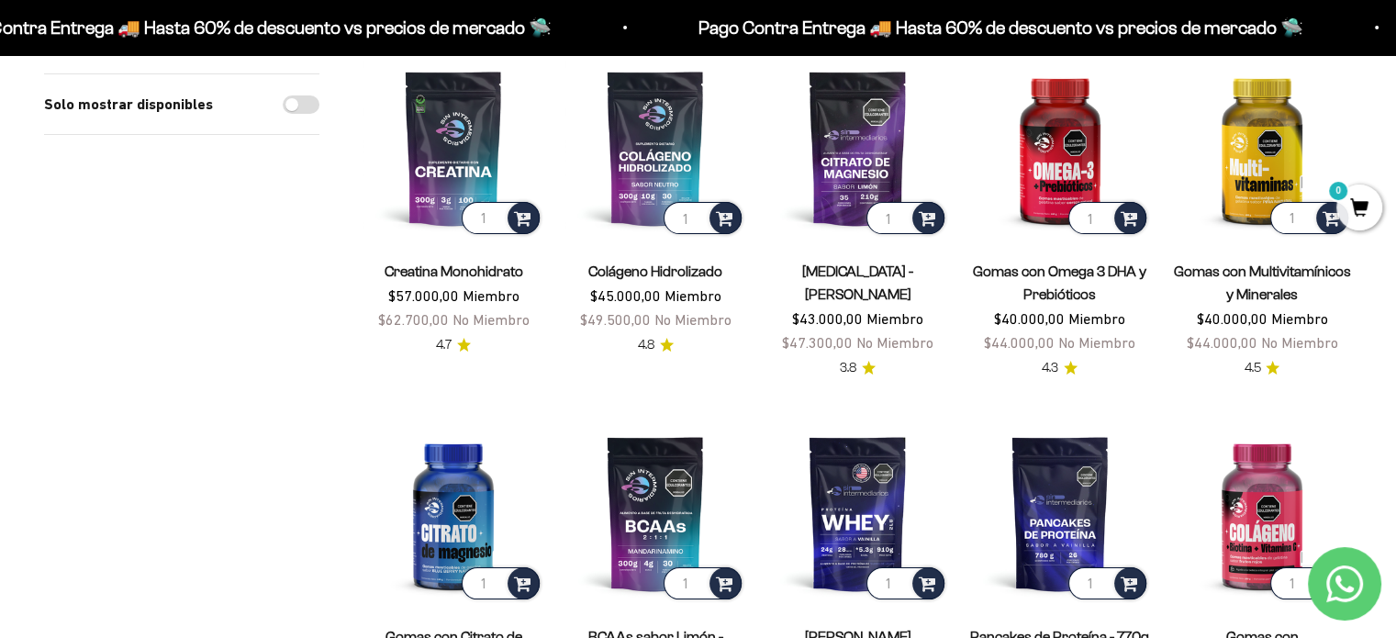
click at [650, 170] on img at bounding box center [655, 148] width 180 height 180
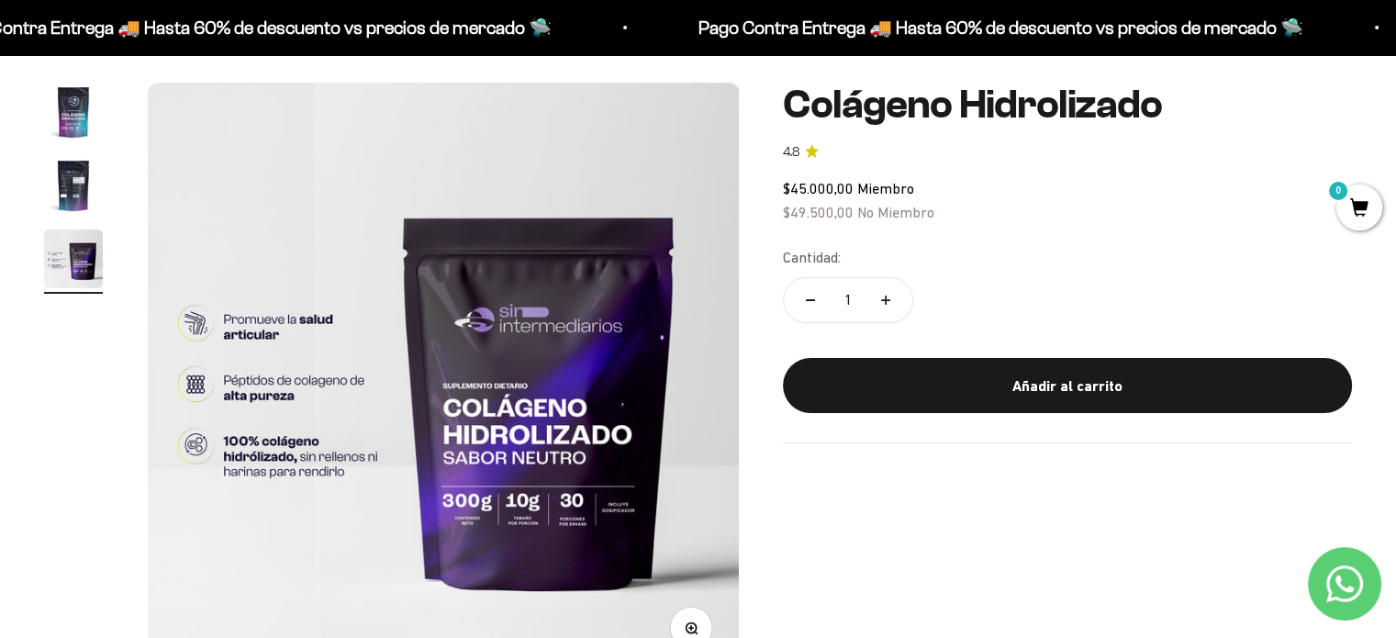
click at [73, 196] on img "Ir al artículo 2" at bounding box center [73, 185] width 59 height 59
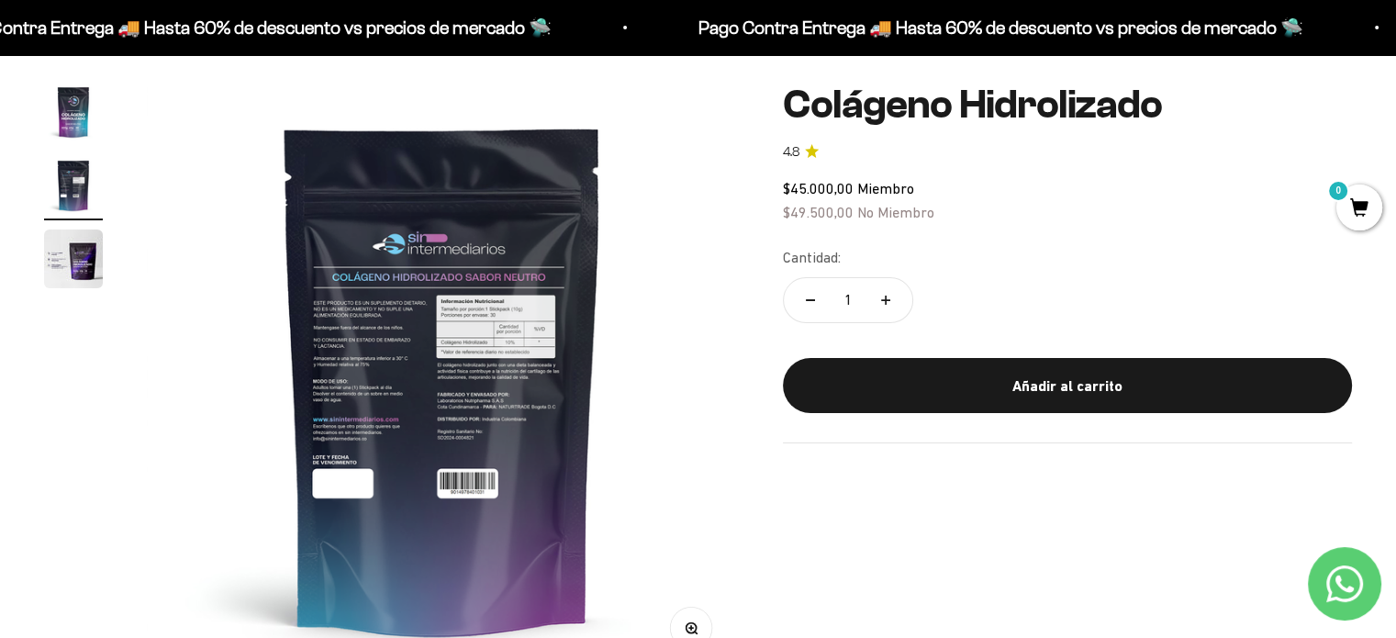
scroll to position [0, 614]
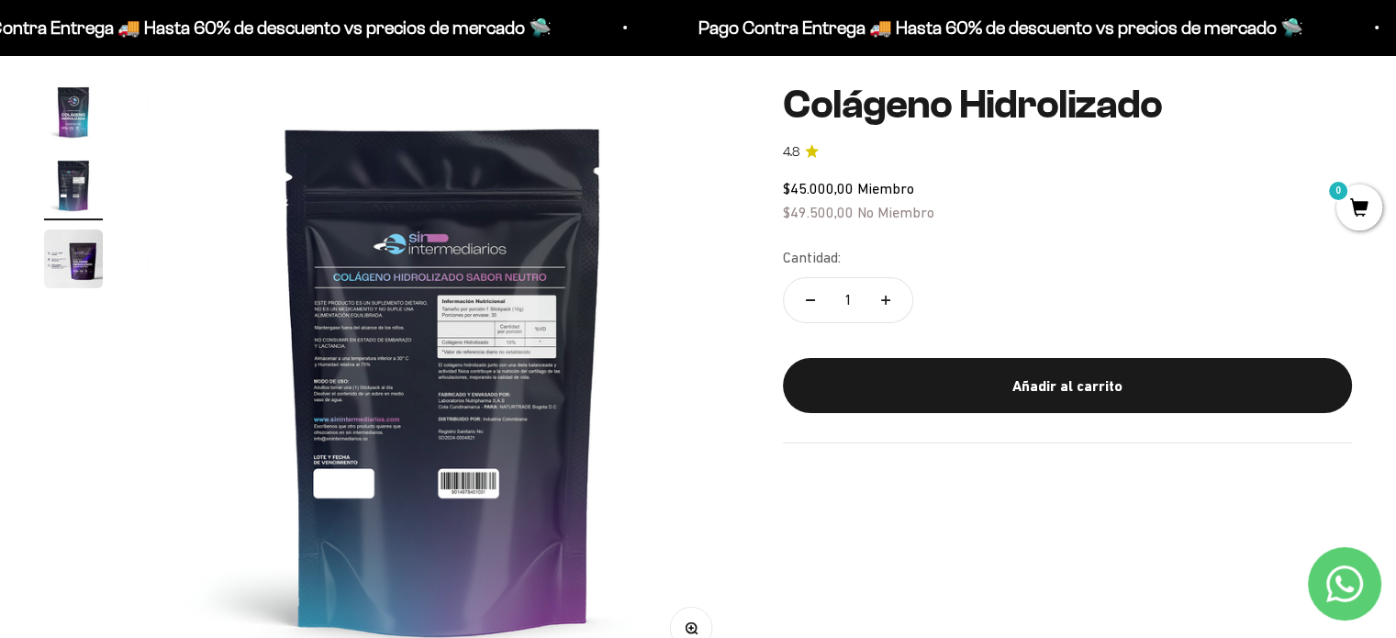
click at [70, 184] on img "Ir al artículo 2" at bounding box center [73, 185] width 59 height 59
click at [70, 111] on img "Ir al artículo 1" at bounding box center [73, 112] width 59 height 59
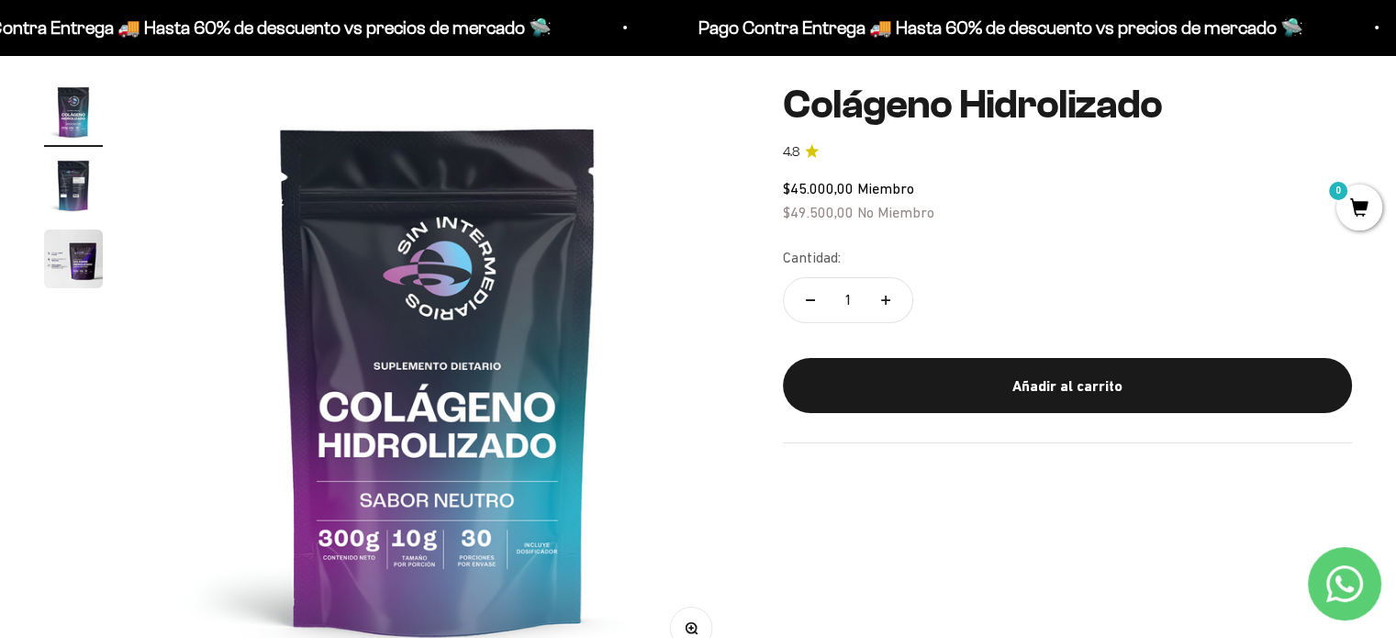
scroll to position [0, 0]
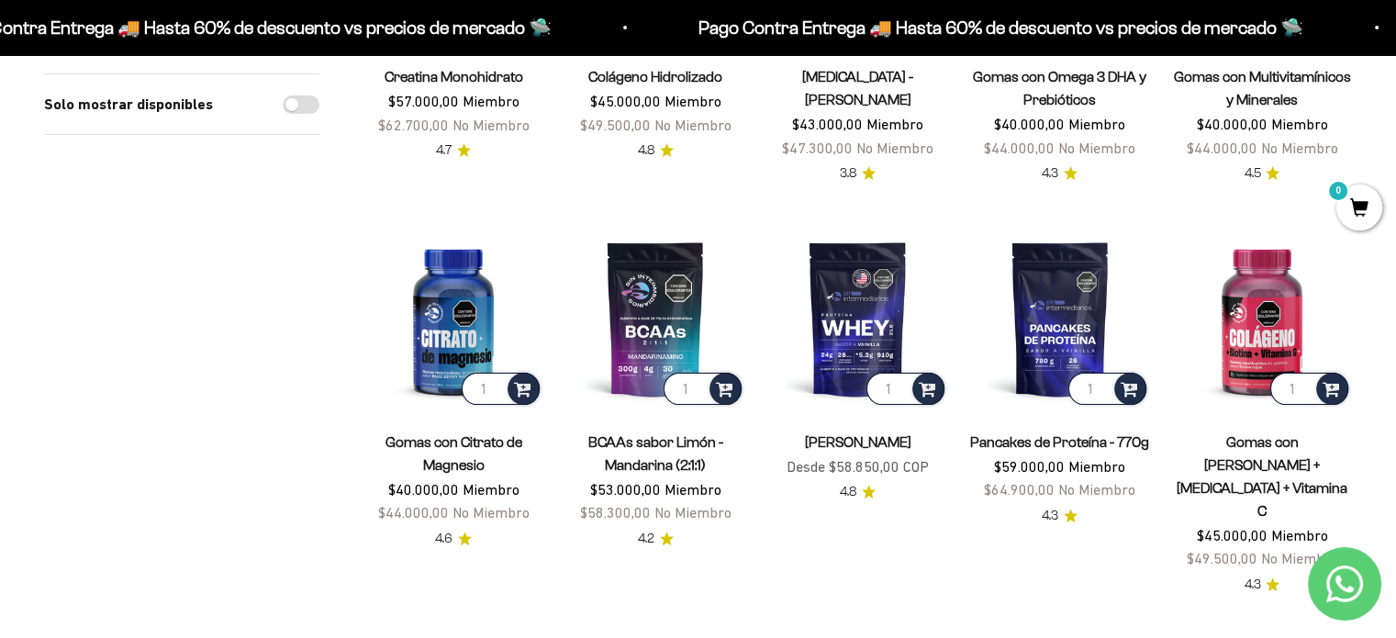
scroll to position [423, 0]
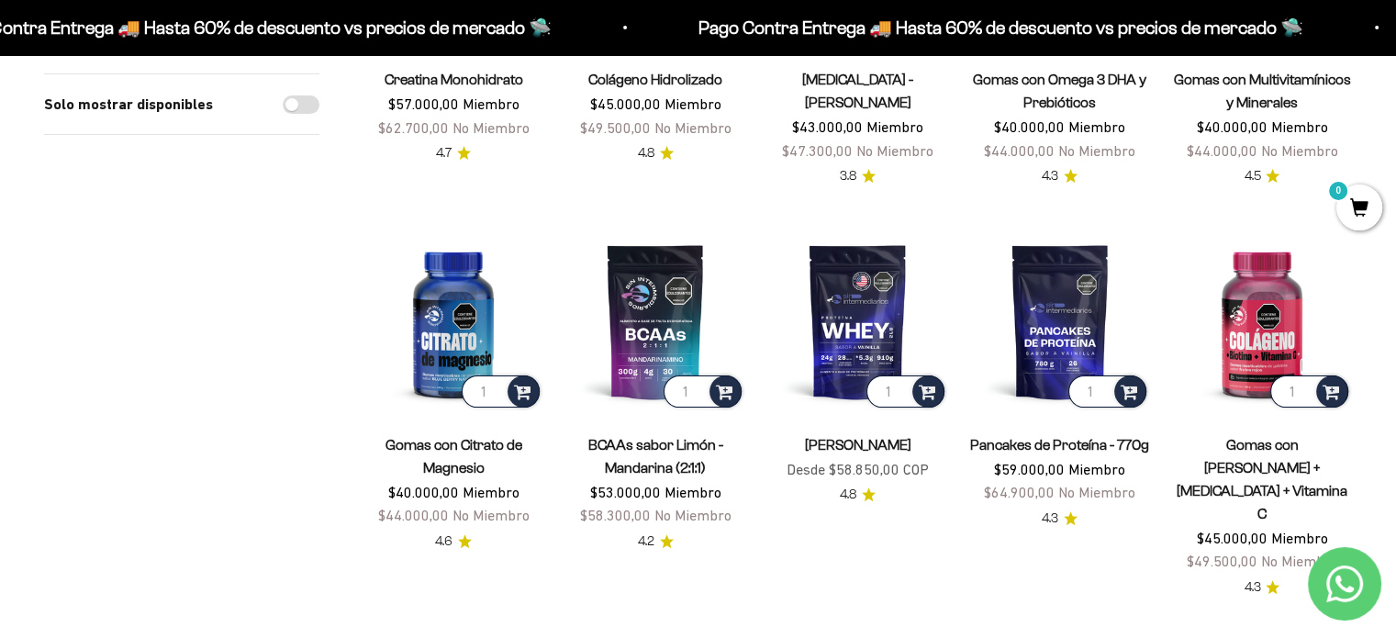
click at [873, 330] on img at bounding box center [857, 321] width 180 height 180
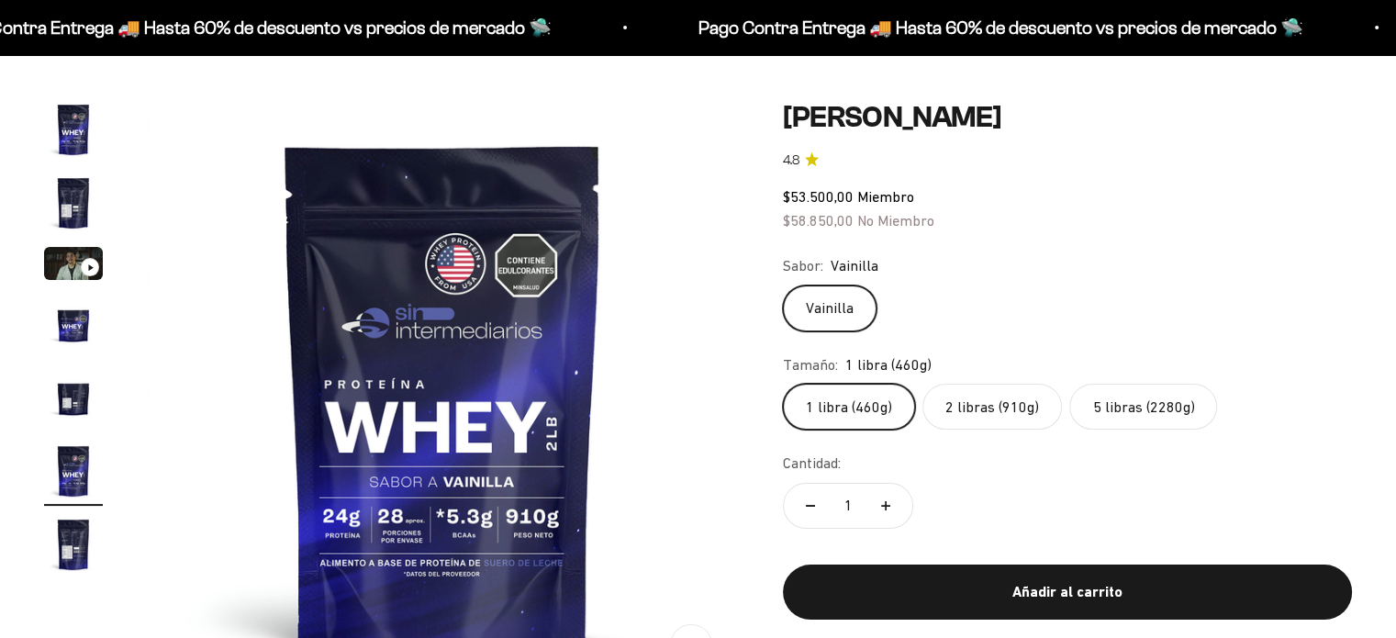
scroll to position [0, 3071]
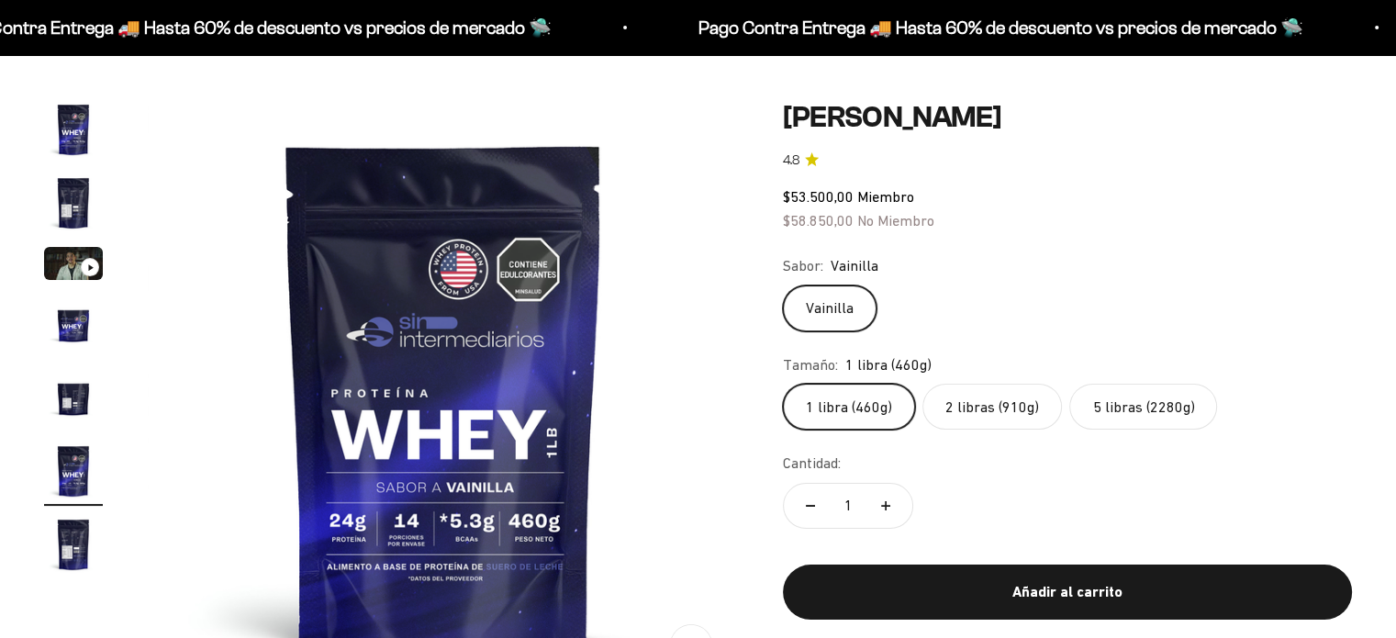
click at [1150, 414] on label "5 libras (2280g)" at bounding box center [1143, 407] width 148 height 46
click at [783, 384] on input "5 libras (2280g)" at bounding box center [782, 383] width 1 height 1
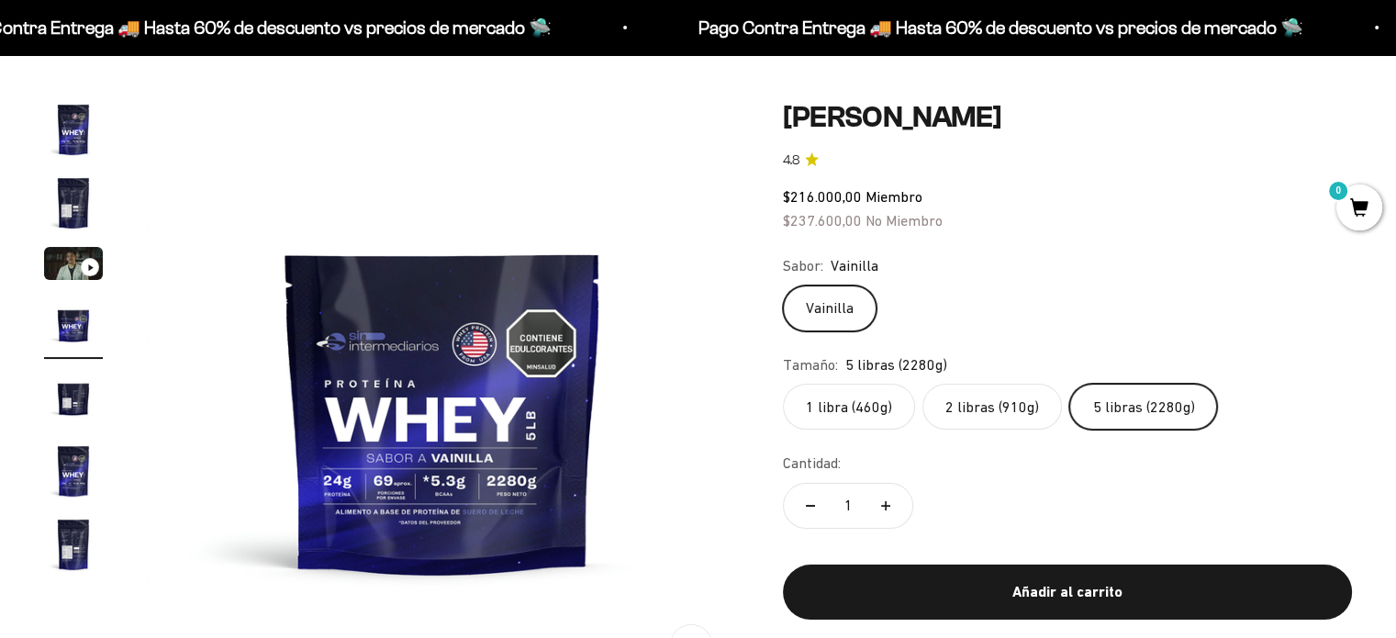
click at [1007, 408] on label "2 libras (910g)" at bounding box center [993, 407] width 140 height 46
click at [783, 384] on input "2 libras (910g)" at bounding box center [782, 383] width 1 height 1
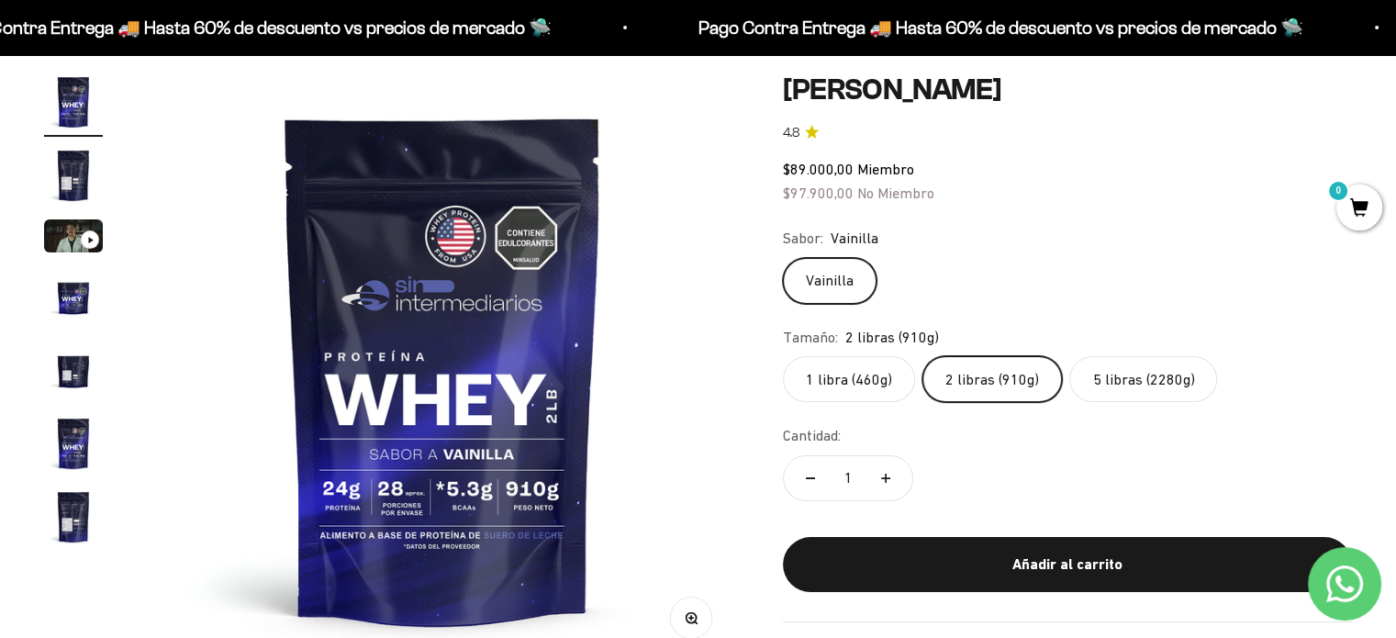
scroll to position [169, 0]
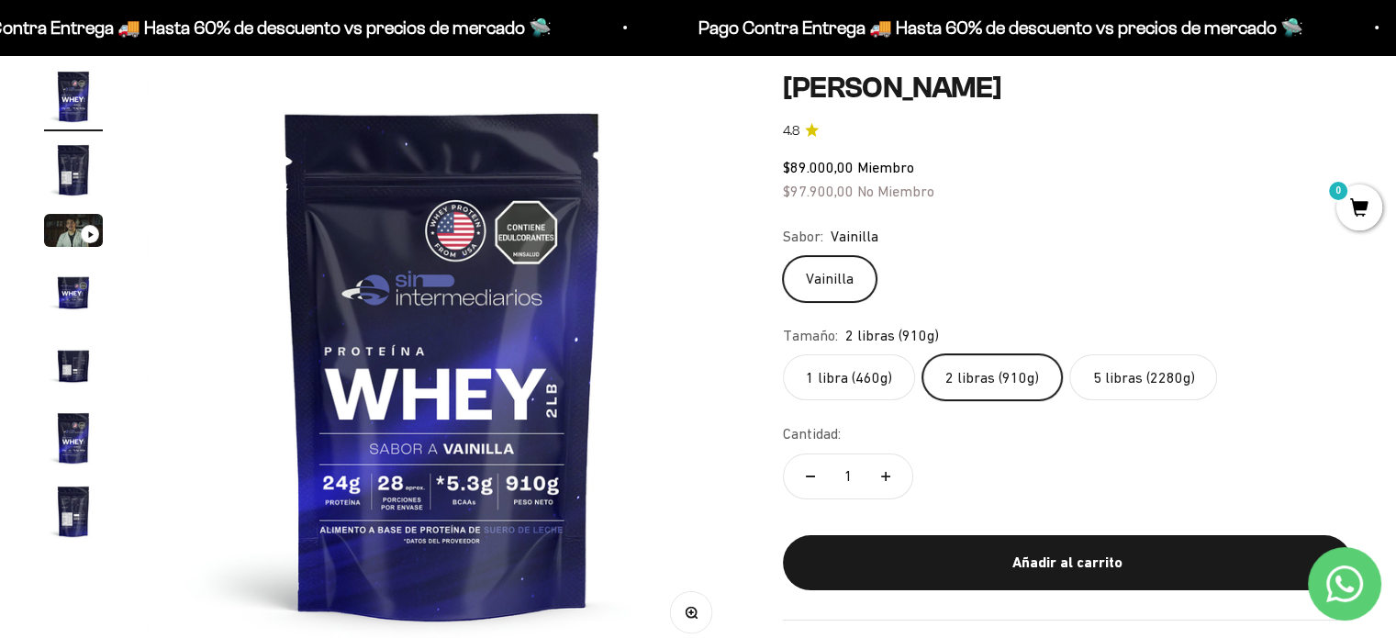
click at [1140, 376] on label "5 libras (2280g)" at bounding box center [1143, 377] width 148 height 46
click at [783, 354] on input "5 libras (2280g)" at bounding box center [782, 353] width 1 height 1
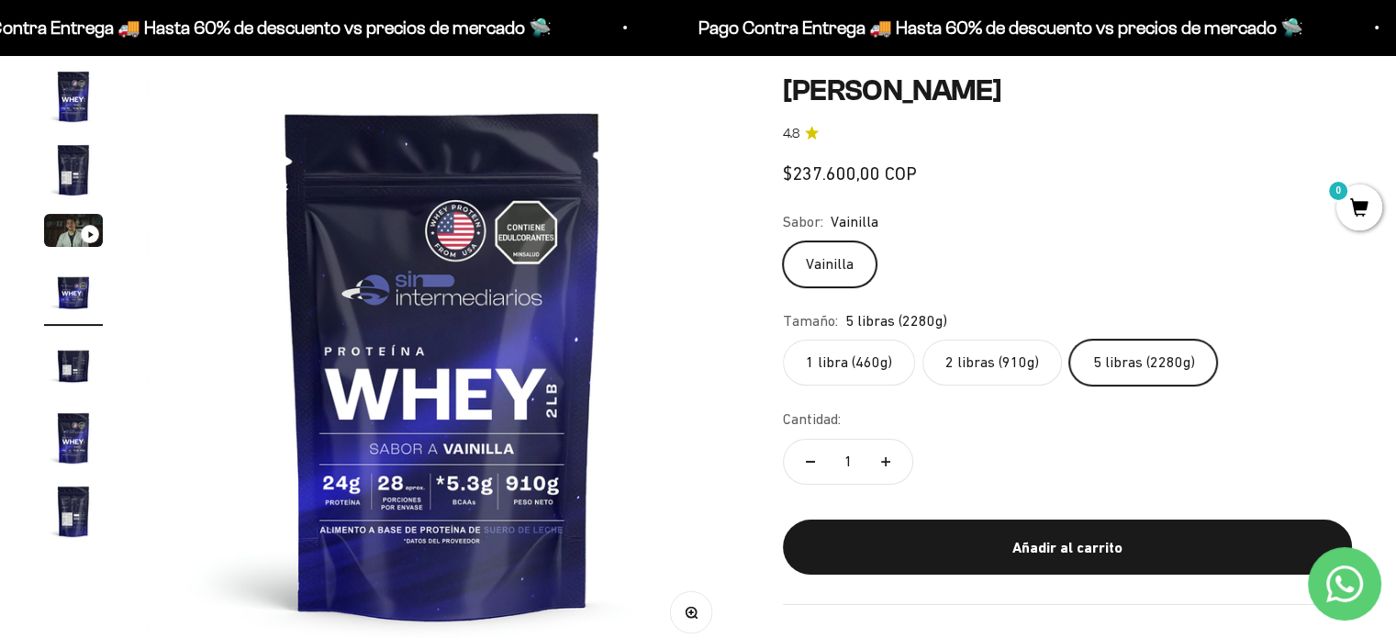
scroll to position [0, 1843]
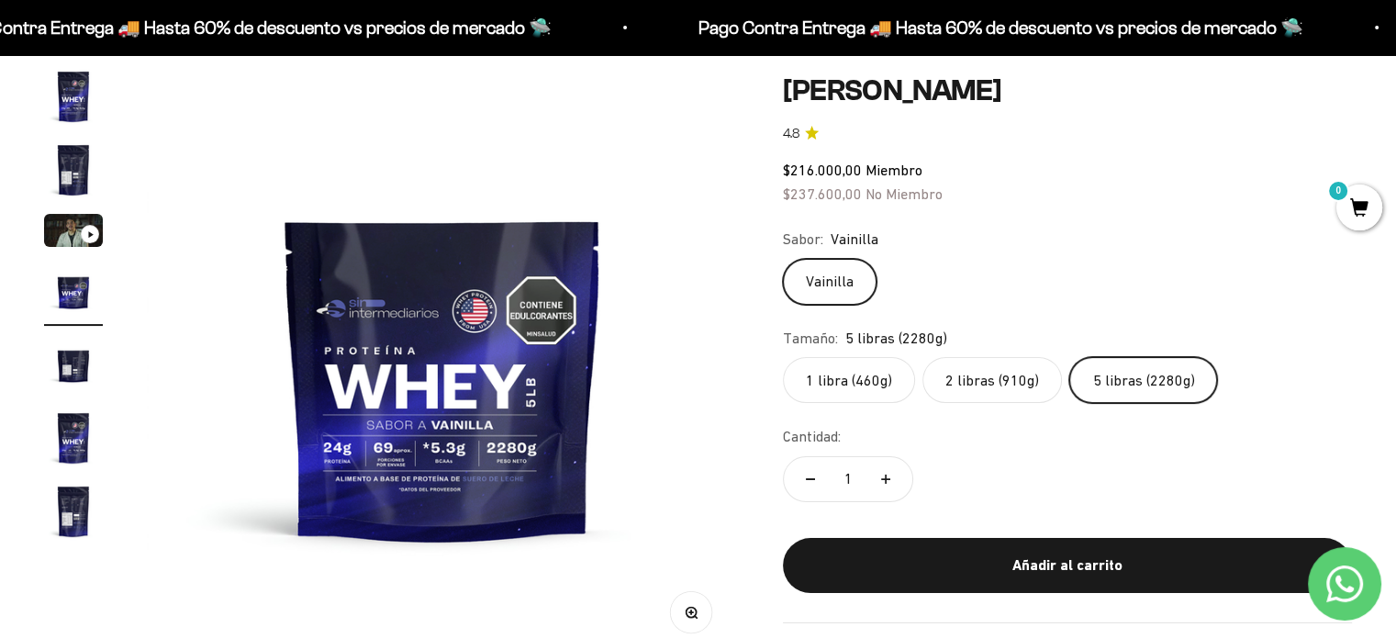
click at [1000, 376] on label "2 libras (910g)" at bounding box center [993, 380] width 140 height 46
click at [783, 357] on input "2 libras (910g)" at bounding box center [782, 356] width 1 height 1
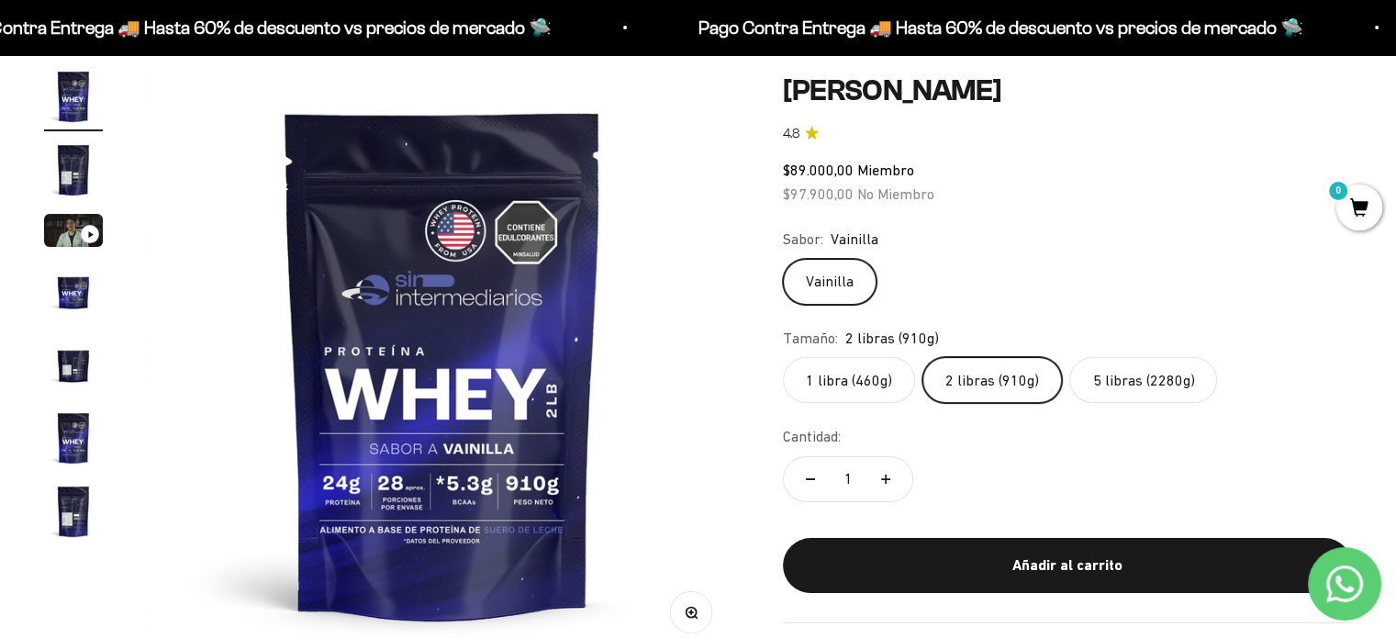
click at [848, 378] on label "1 libra (460g)" at bounding box center [849, 380] width 132 height 46
click at [783, 357] on input "1 libra (460g)" at bounding box center [782, 356] width 1 height 1
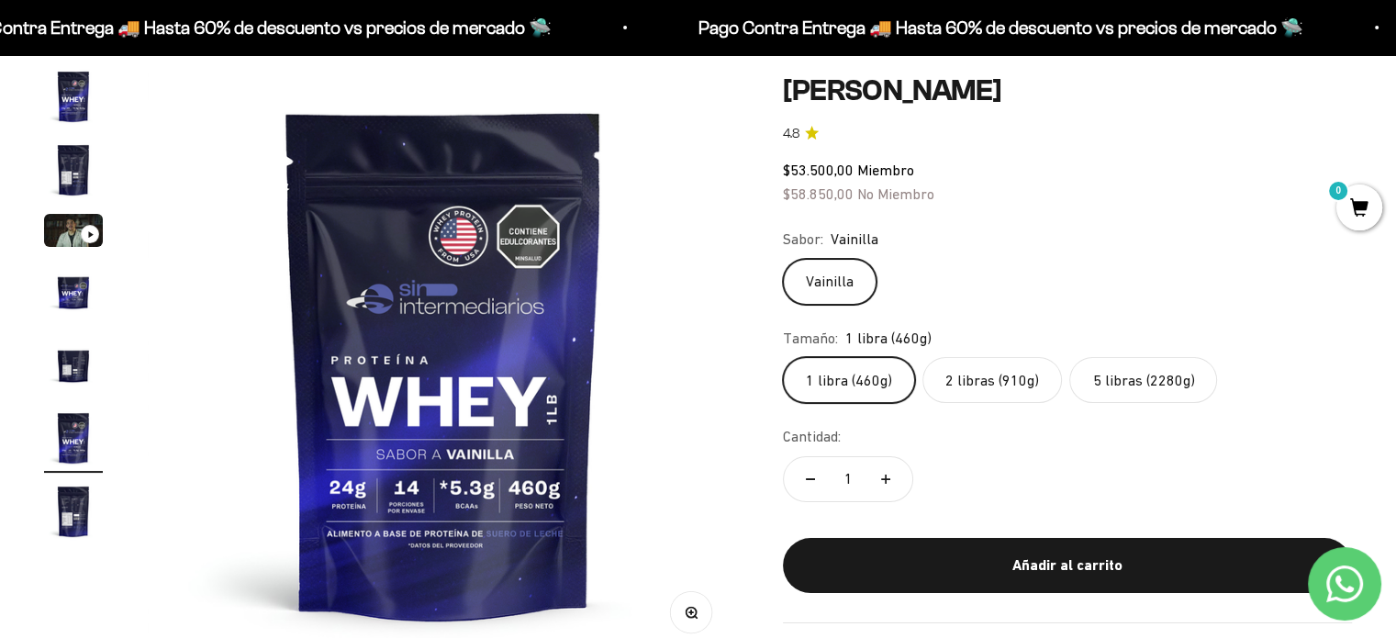
click at [69, 159] on img "Ir al artículo 2" at bounding box center [73, 169] width 59 height 59
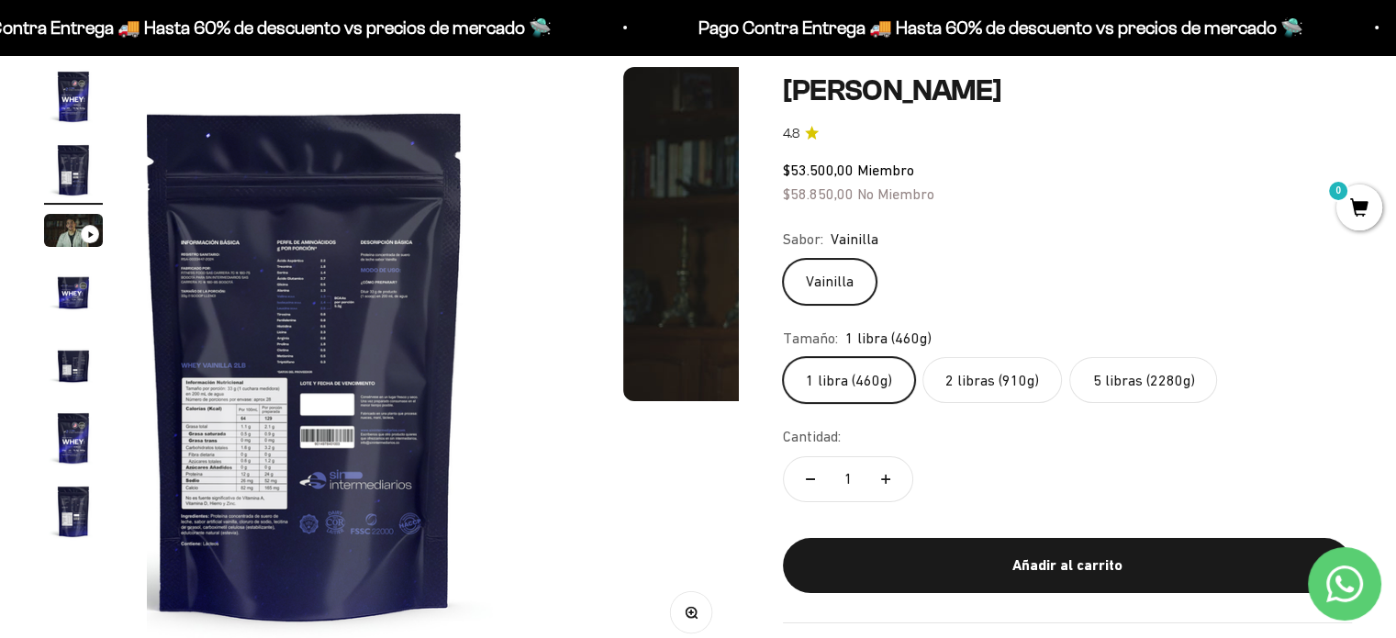
scroll to position [0, 614]
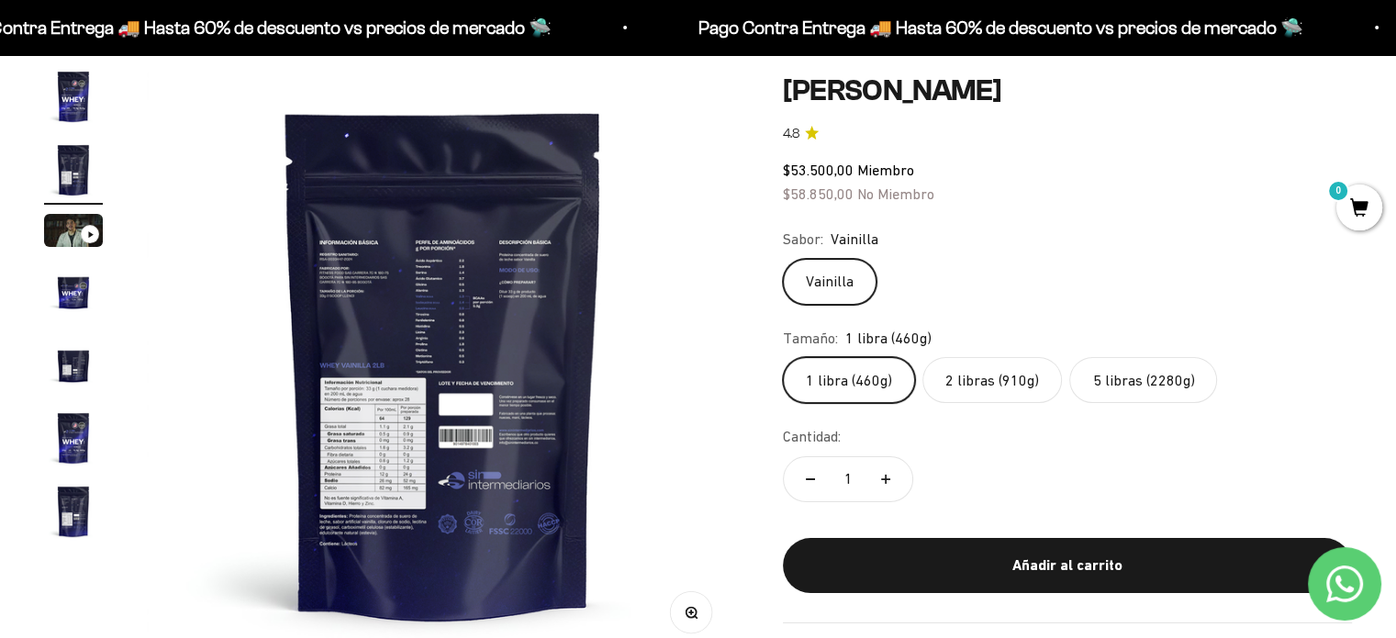
click at [460, 347] on img at bounding box center [443, 363] width 592 height 592
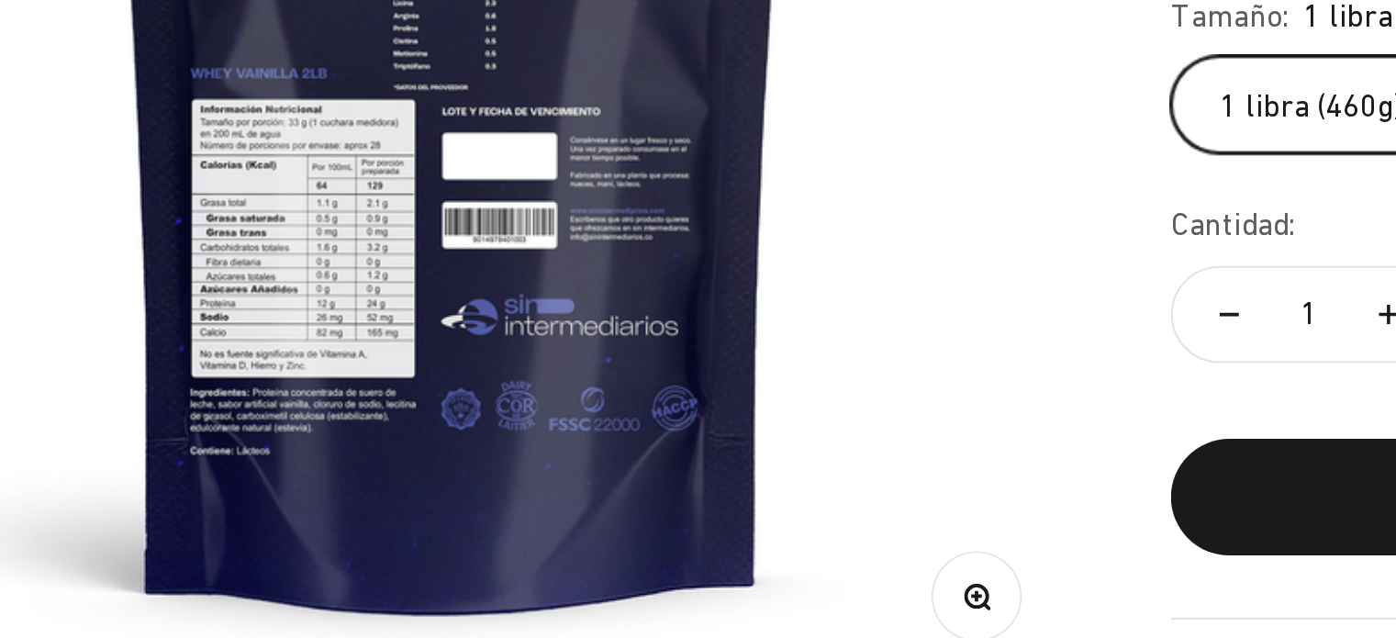
scroll to position [169, 0]
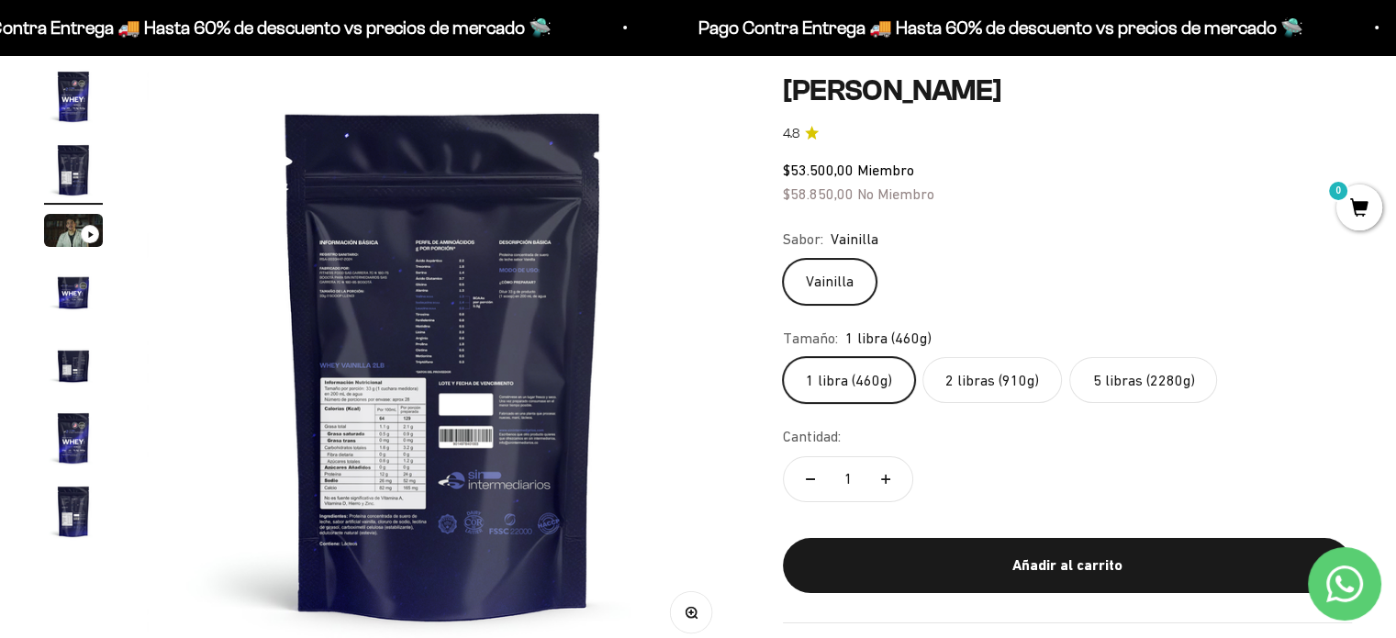
click at [68, 297] on img "Ir al artículo 4" at bounding box center [73, 291] width 59 height 59
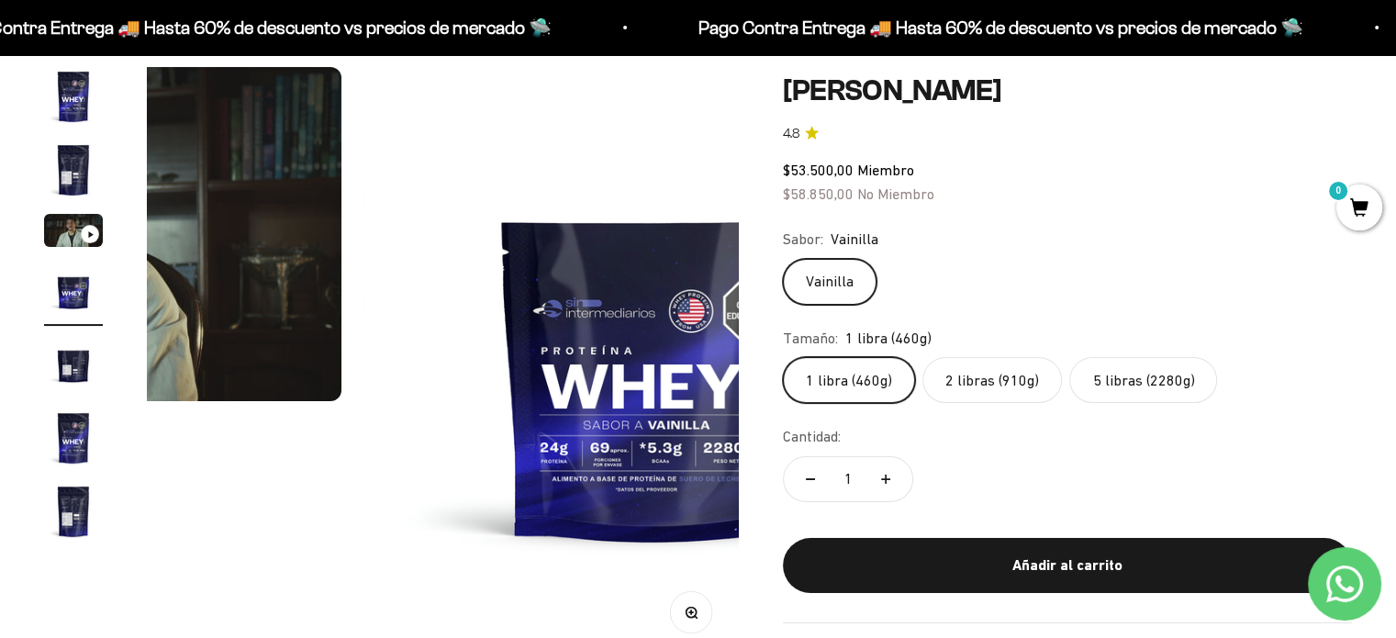
scroll to position [0, 1843]
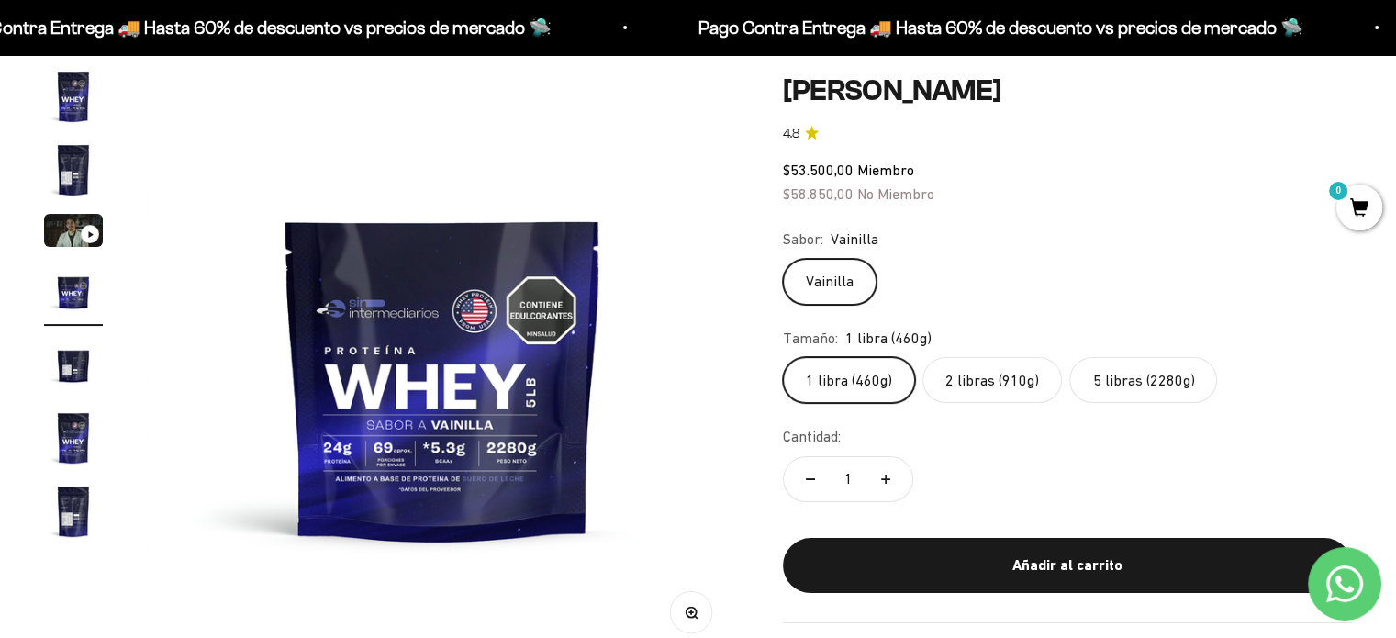
click at [76, 222] on img "Ir al artículo 3" at bounding box center [73, 230] width 59 height 33
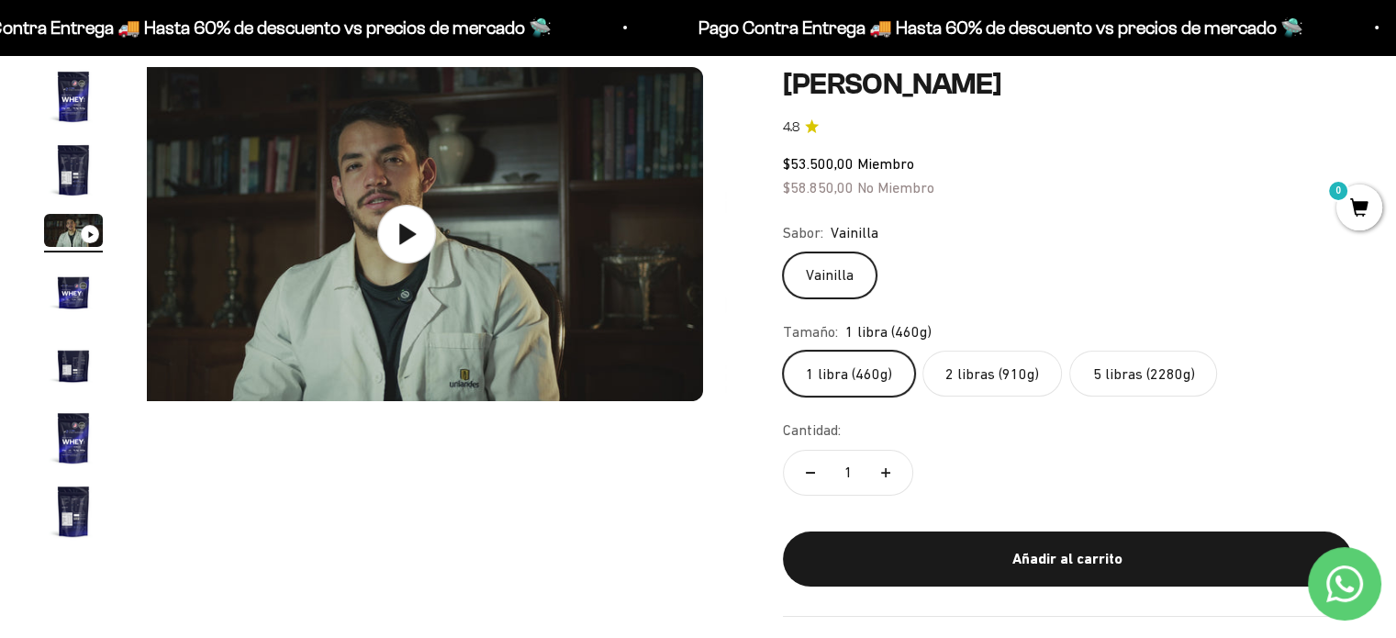
scroll to position [0, 1228]
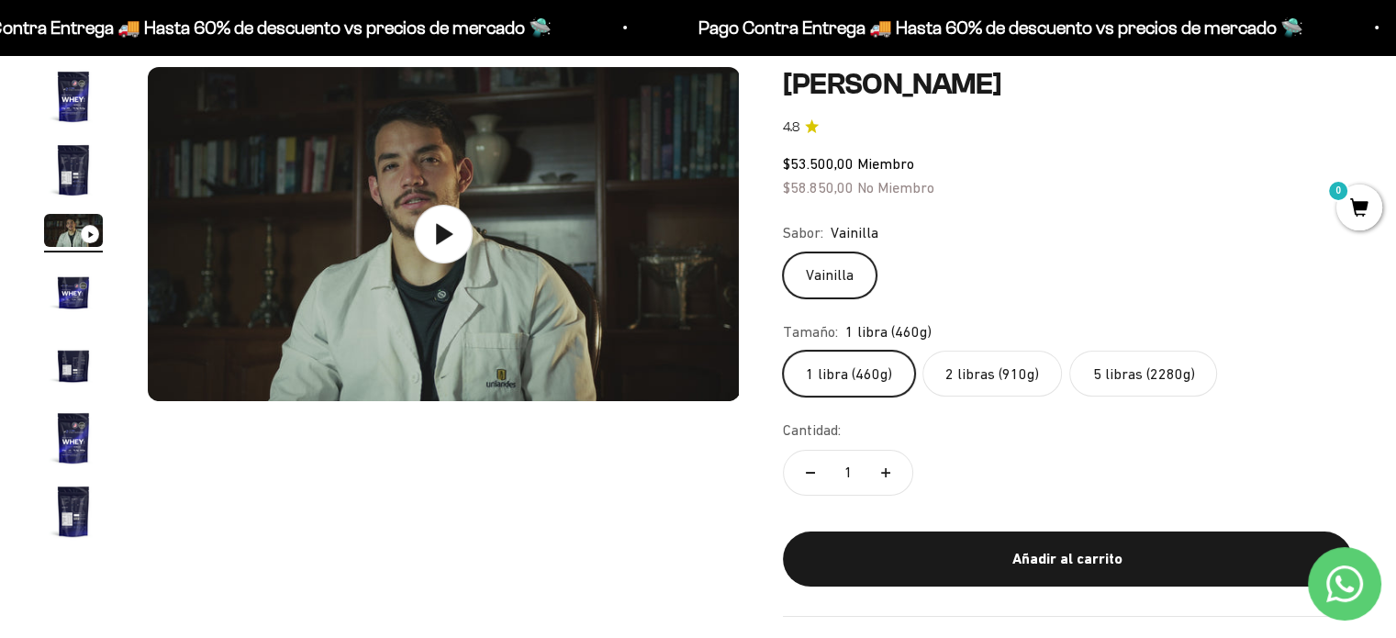
click at [436, 237] on icon at bounding box center [444, 233] width 17 height 21
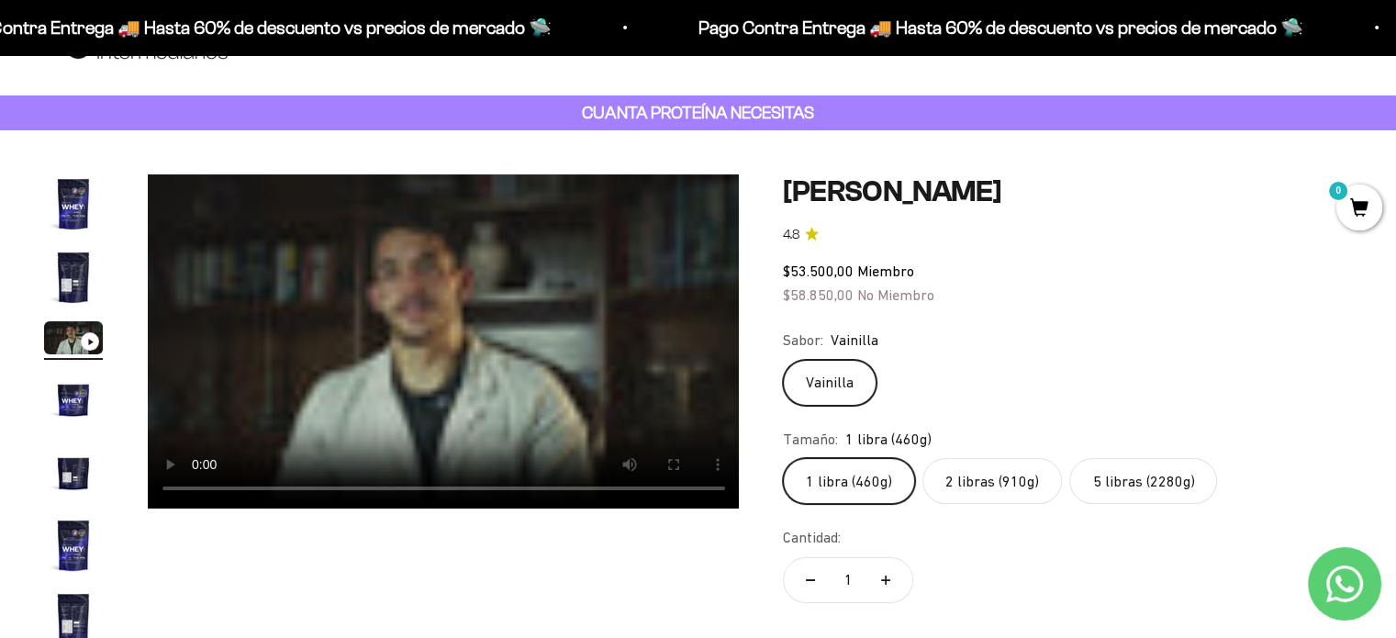
scroll to position [61, 0]
